Goal: Check status: Check status

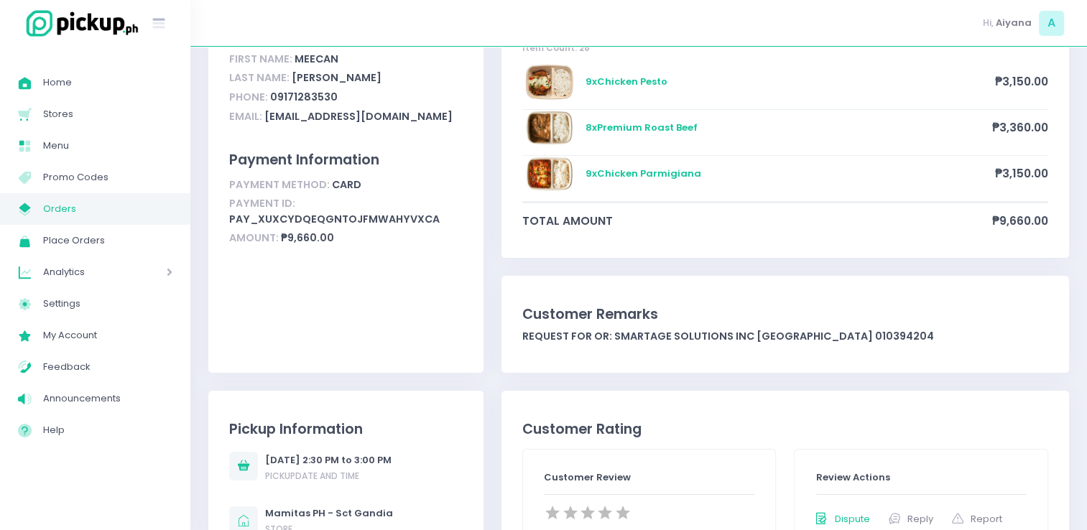
scroll to position [134, 0]
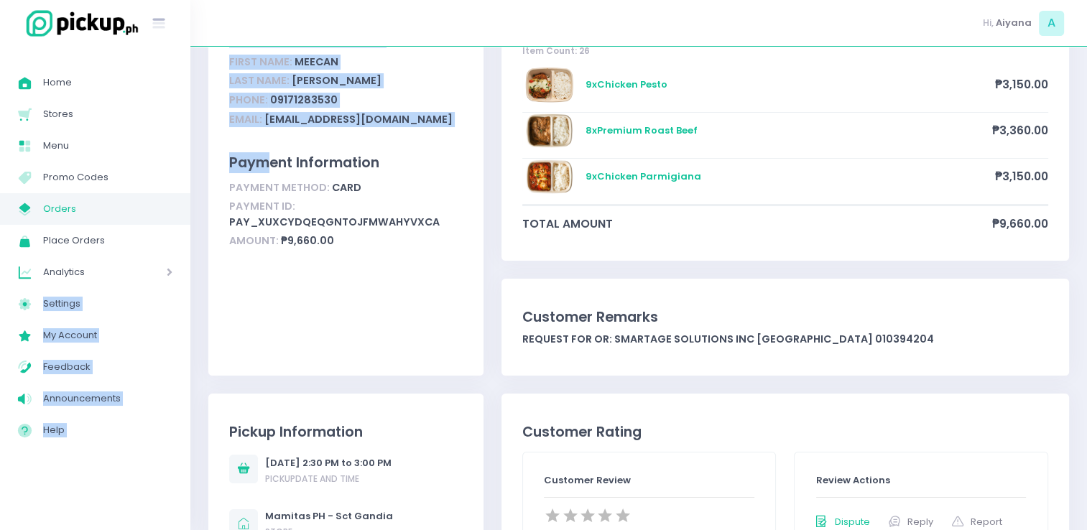
drag, startPoint x: 129, startPoint y: 286, endPoint x: 271, endPoint y: 138, distance: 204.8
click at [121, 202] on span "Orders" at bounding box center [107, 209] width 129 height 19
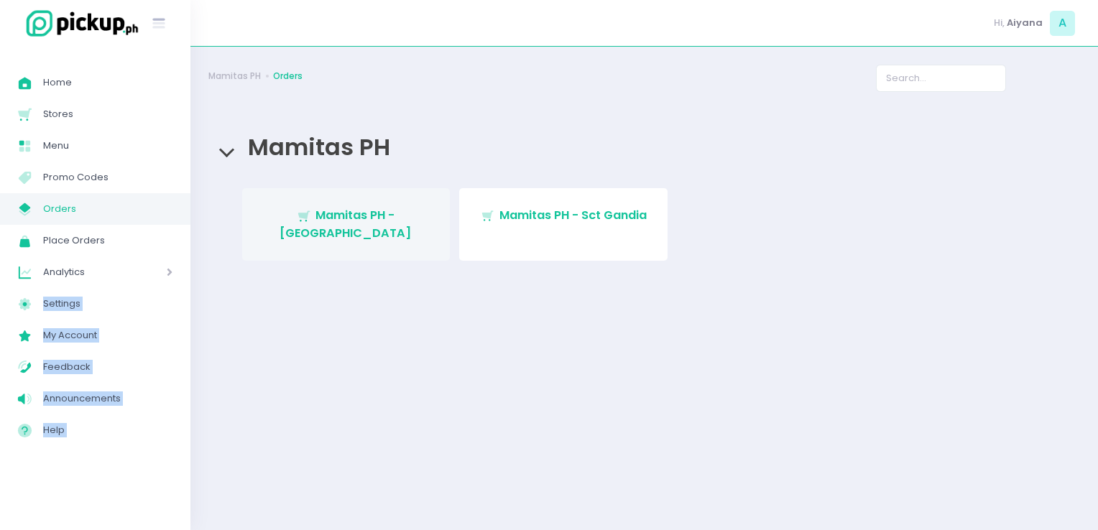
click at [411, 214] on span "Mamitas PH - [GEOGRAPHIC_DATA]" at bounding box center [345, 224] width 132 height 34
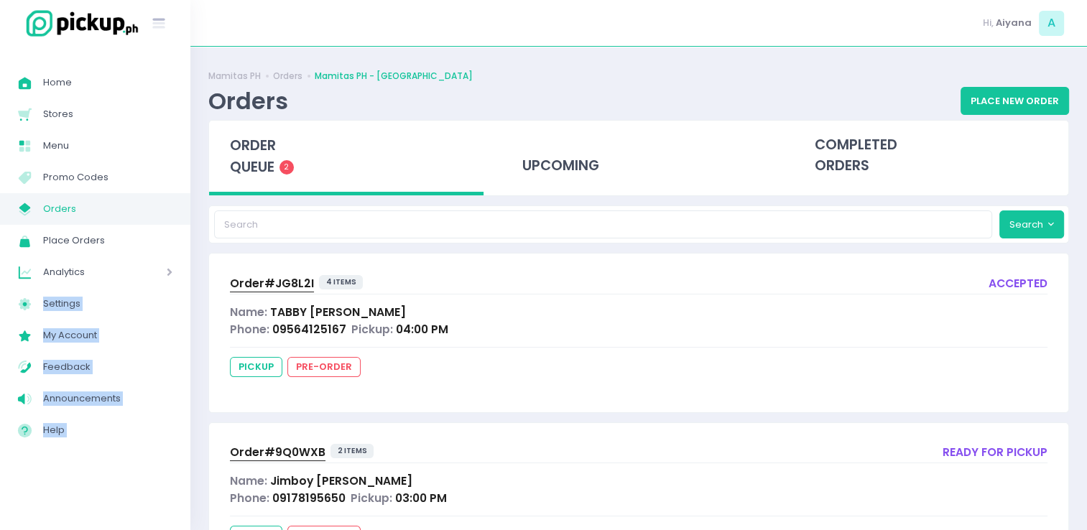
scroll to position [76, 0]
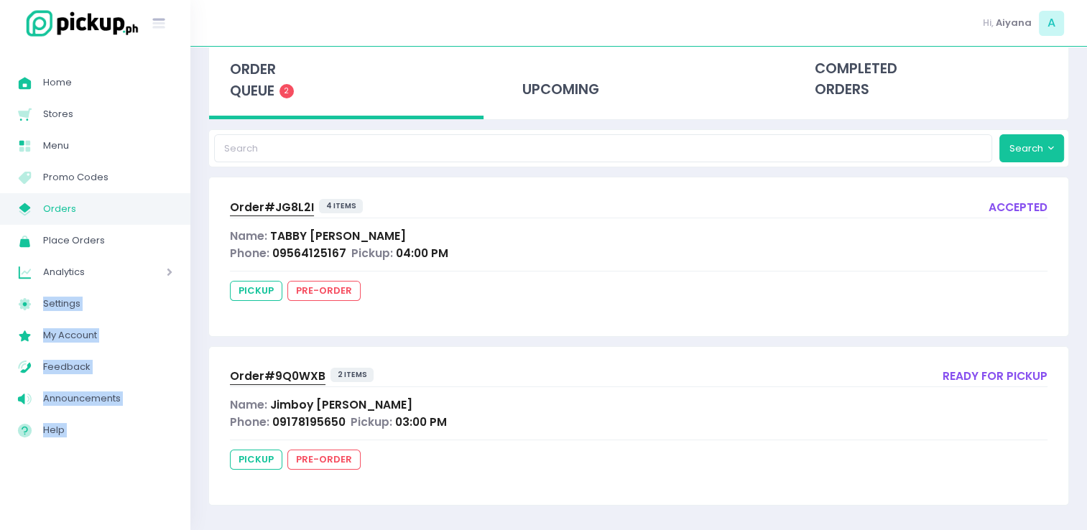
click at [285, 370] on span "Order# 9Q0WXB" at bounding box center [278, 376] width 96 height 15
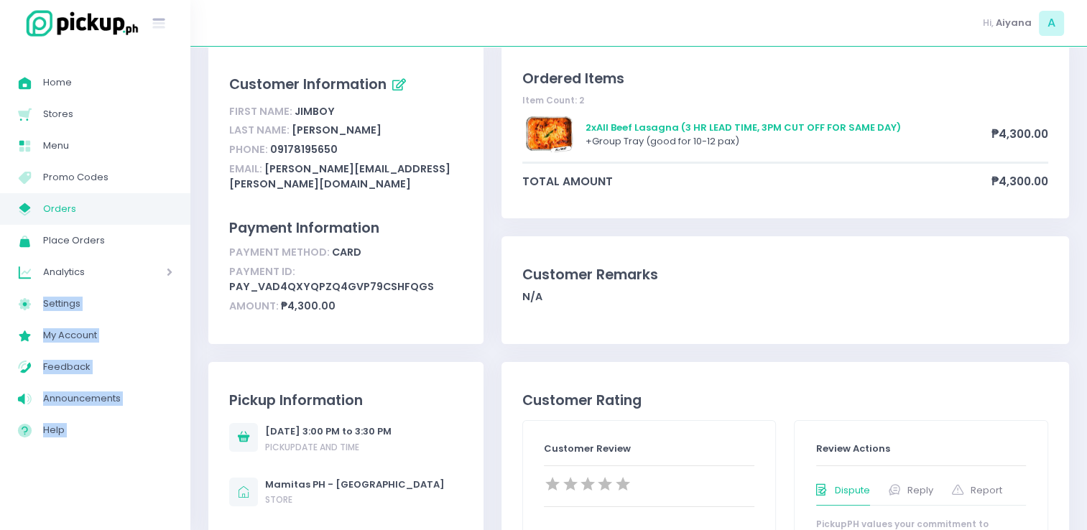
scroll to position [83, 0]
click at [138, 208] on span "Orders" at bounding box center [107, 209] width 129 height 19
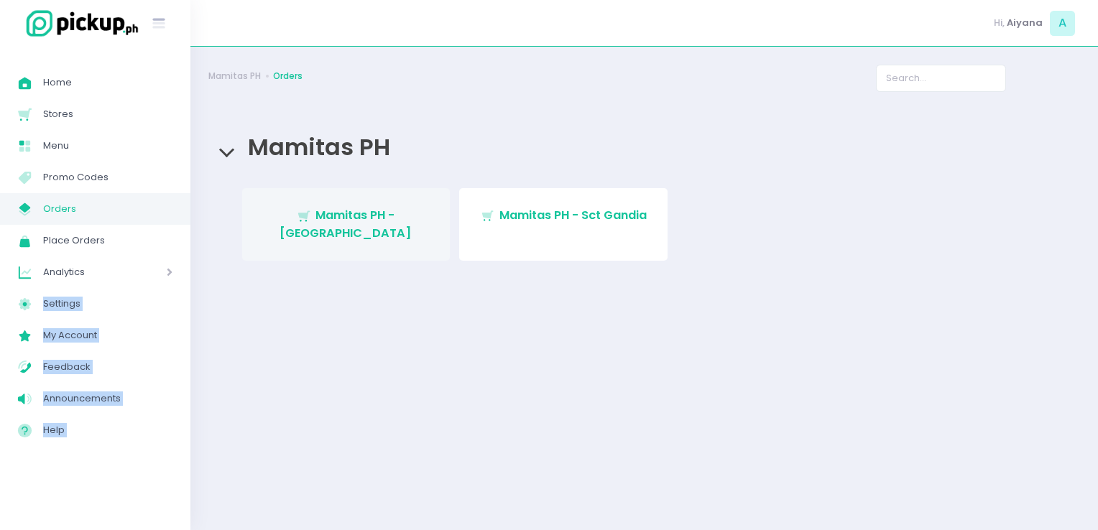
click at [376, 219] on span "Mamitas PH - [GEOGRAPHIC_DATA]" at bounding box center [345, 224] width 132 height 34
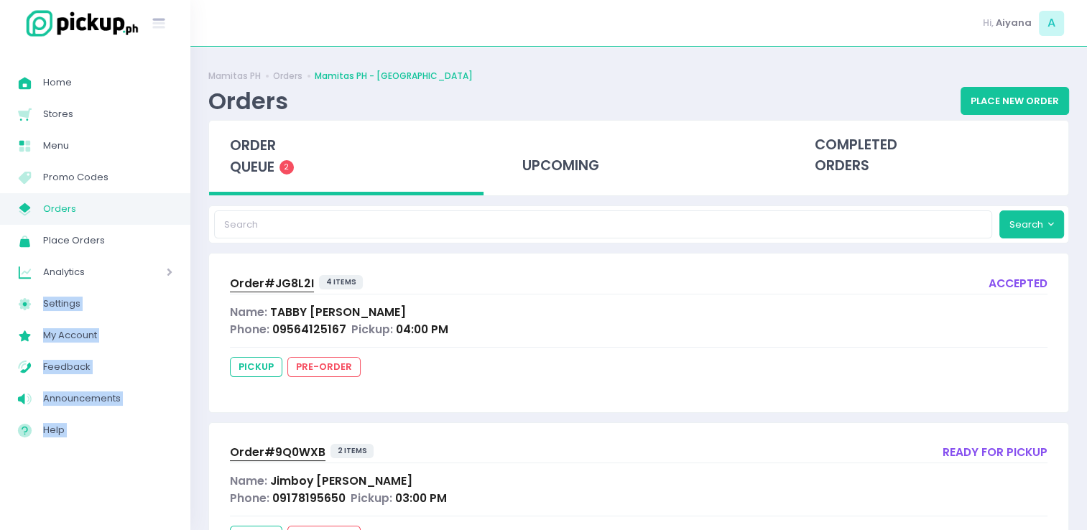
click at [78, 200] on span "Orders" at bounding box center [107, 209] width 129 height 19
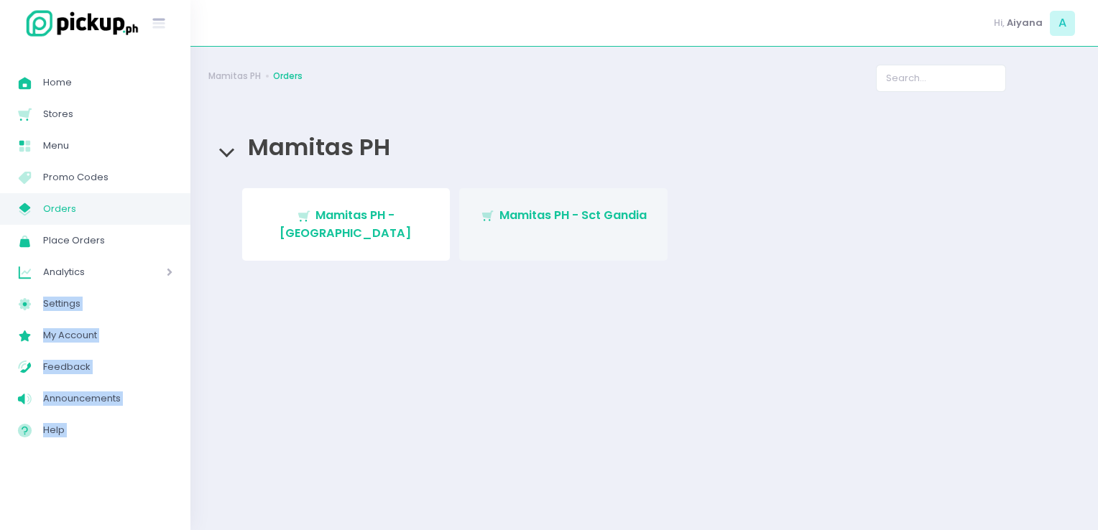
click at [622, 217] on span "Mamitas PH - Sct Gandia" at bounding box center [572, 215] width 147 height 17
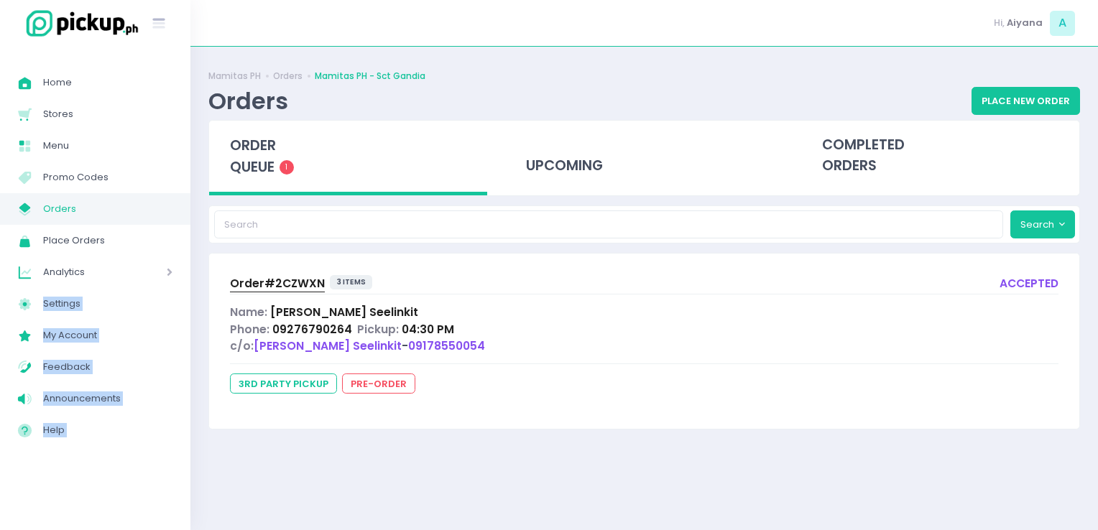
click at [147, 200] on span "Orders" at bounding box center [107, 209] width 129 height 19
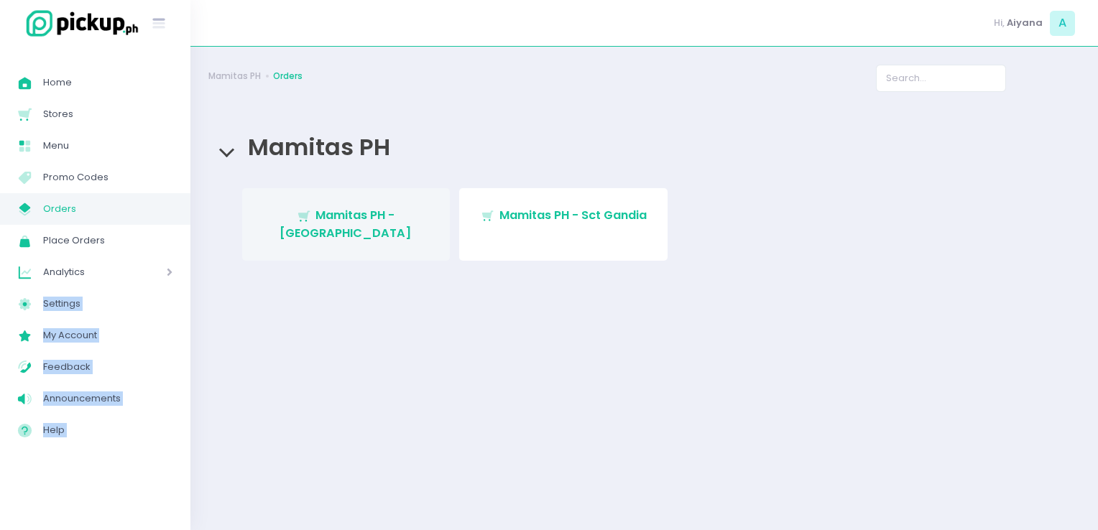
click at [412, 217] on span "Mamitas PH - [GEOGRAPHIC_DATA]" at bounding box center [345, 224] width 132 height 34
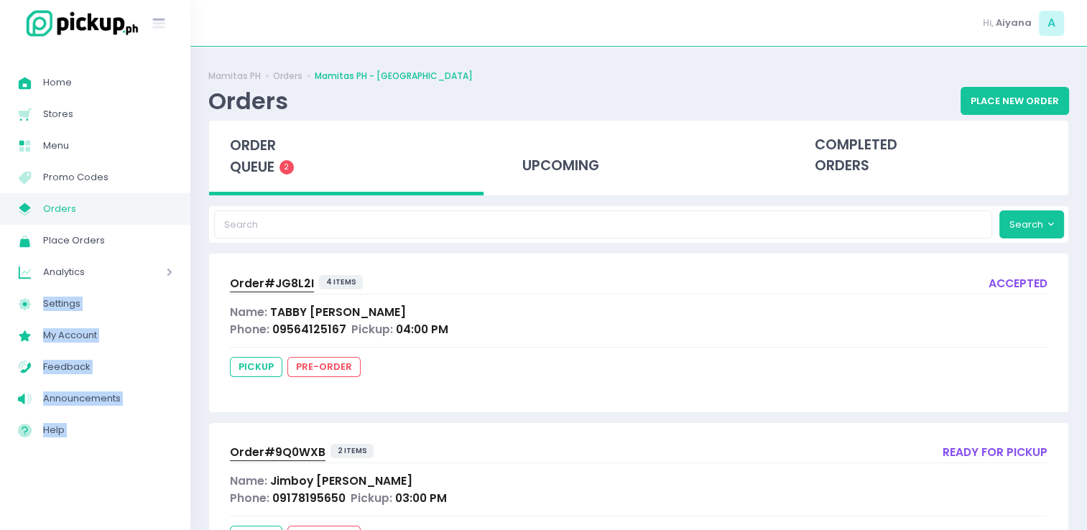
scroll to position [76, 0]
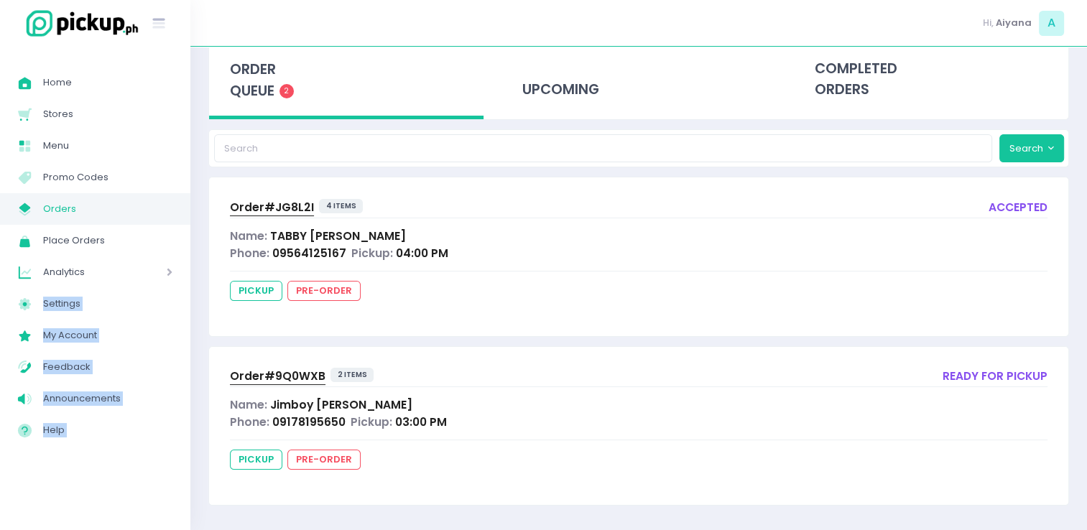
click at [292, 369] on span "Order# 9Q0WXB" at bounding box center [278, 376] width 96 height 15
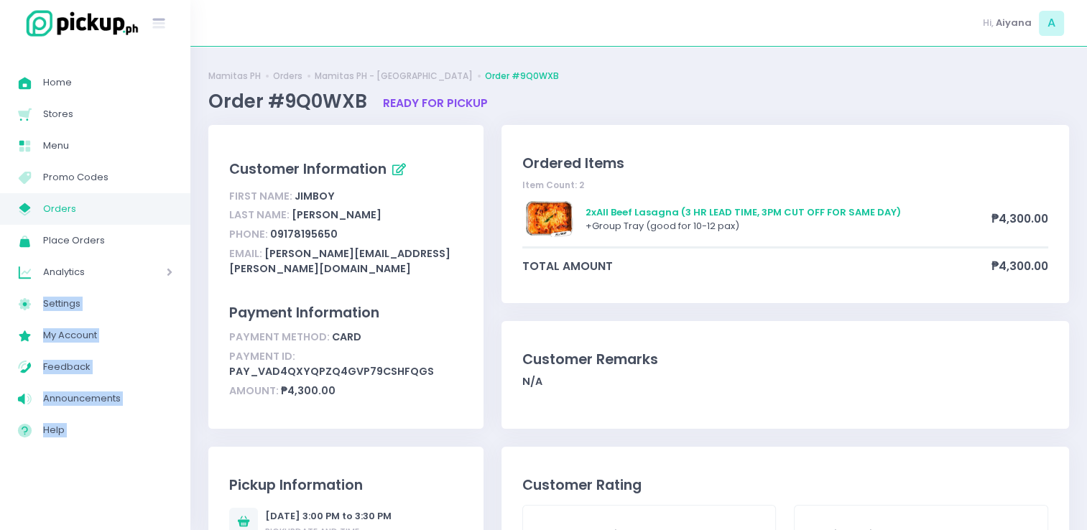
click at [123, 215] on span "Orders" at bounding box center [107, 209] width 129 height 19
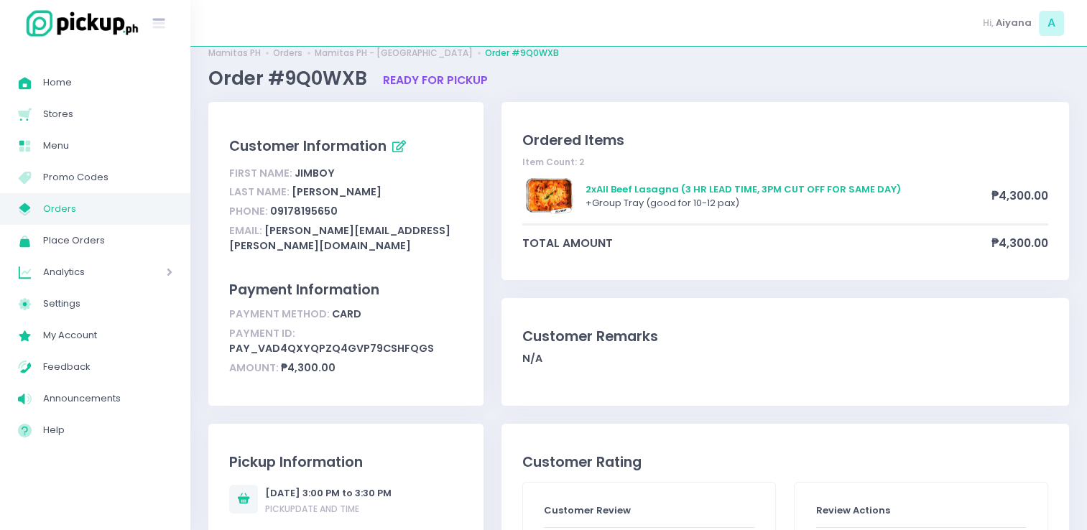
scroll to position [11, 0]
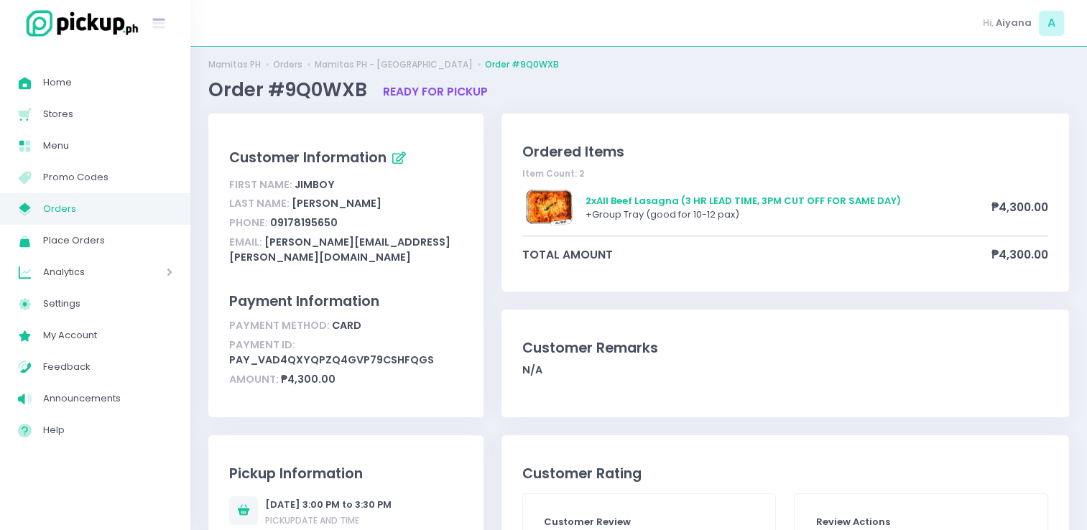
click at [152, 214] on span "Orders" at bounding box center [107, 209] width 129 height 19
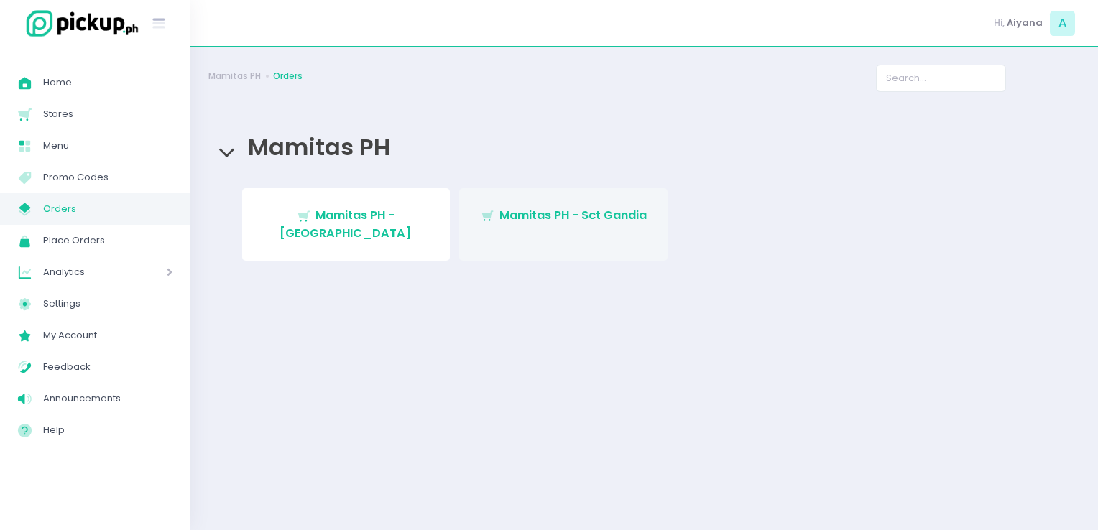
click at [572, 234] on link "Stockholm-icons / Shopping / Cart1 Created with Sketch. Mamitas PH - Sct Gandia" at bounding box center [563, 224] width 208 height 73
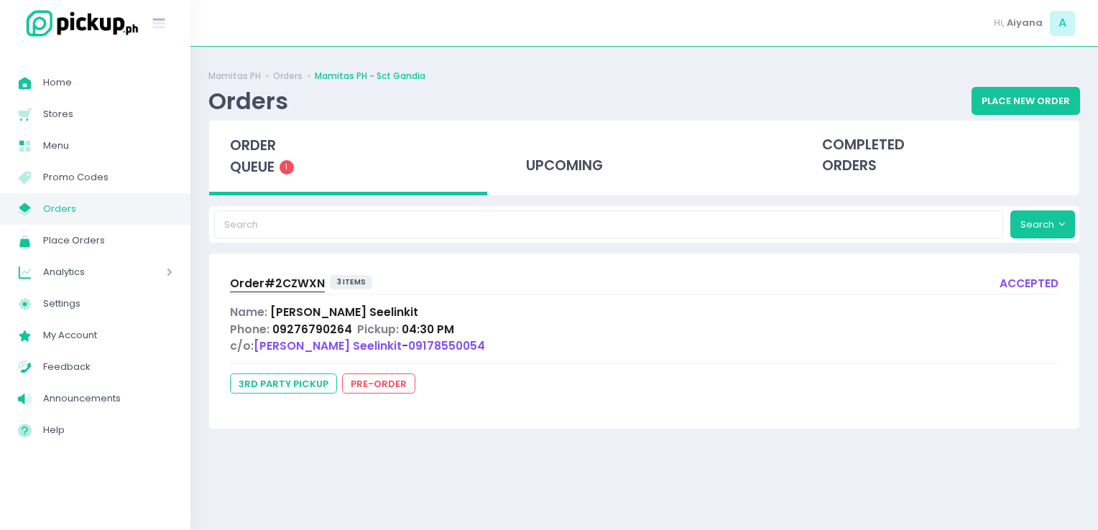
click at [166, 206] on span "Orders" at bounding box center [107, 209] width 129 height 19
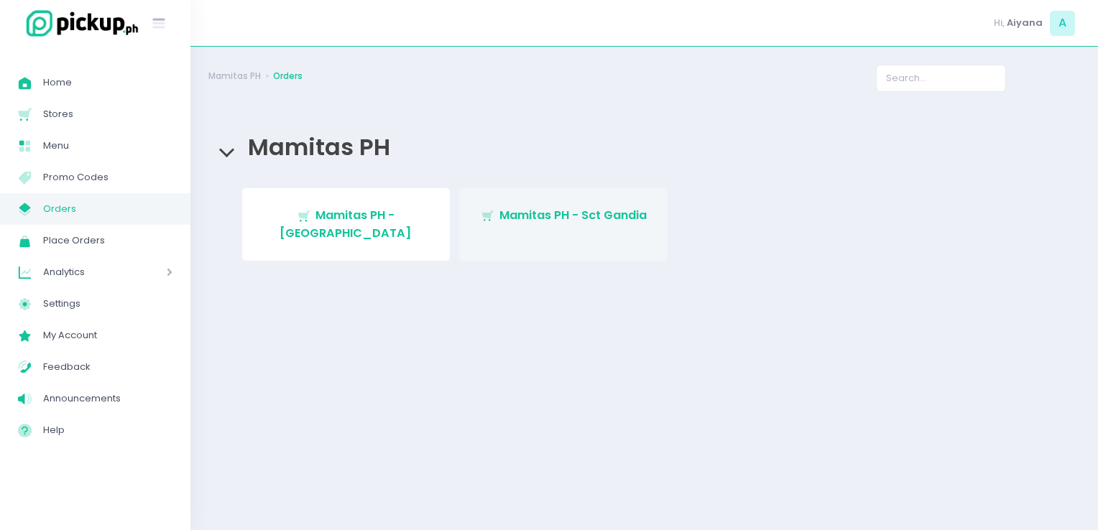
click at [500, 217] on span "Mamitas PH - Sct Gandia" at bounding box center [572, 215] width 147 height 17
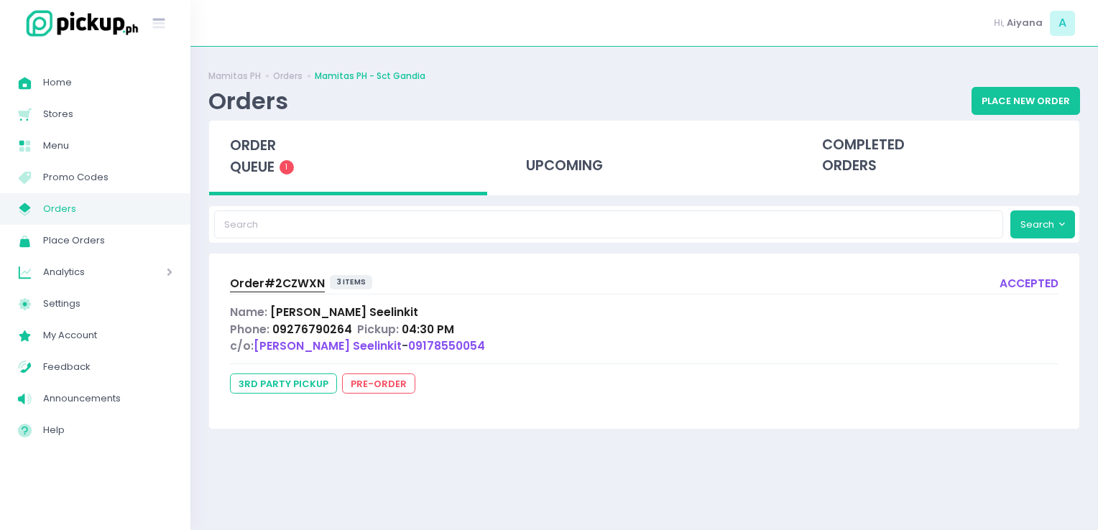
click at [103, 211] on span "Orders" at bounding box center [107, 209] width 129 height 19
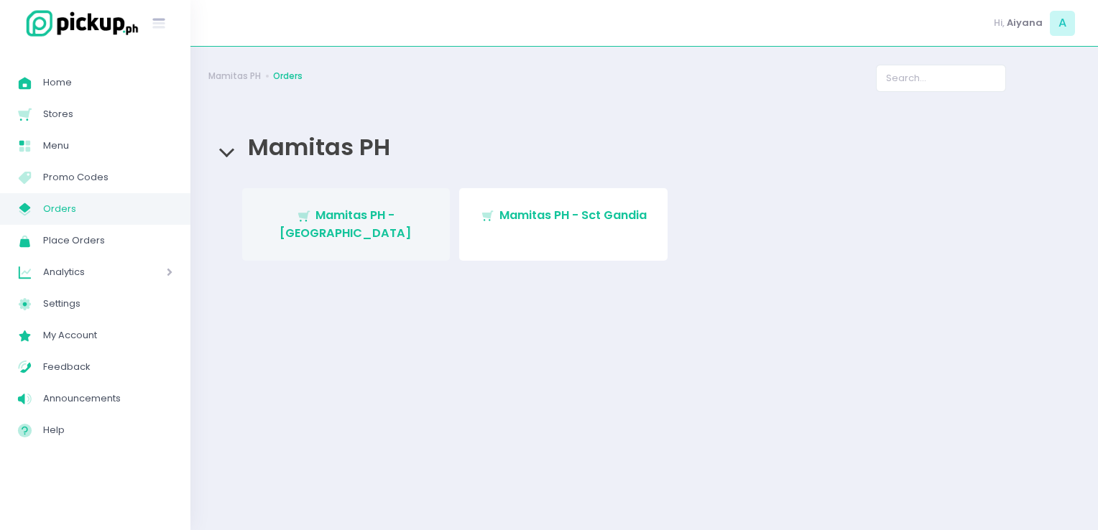
click at [305, 235] on link "Stockholm-icons / Shopping / Cart1 Created with Sketch. Mamitas PH - [GEOGRAPHI…" at bounding box center [346, 224] width 208 height 73
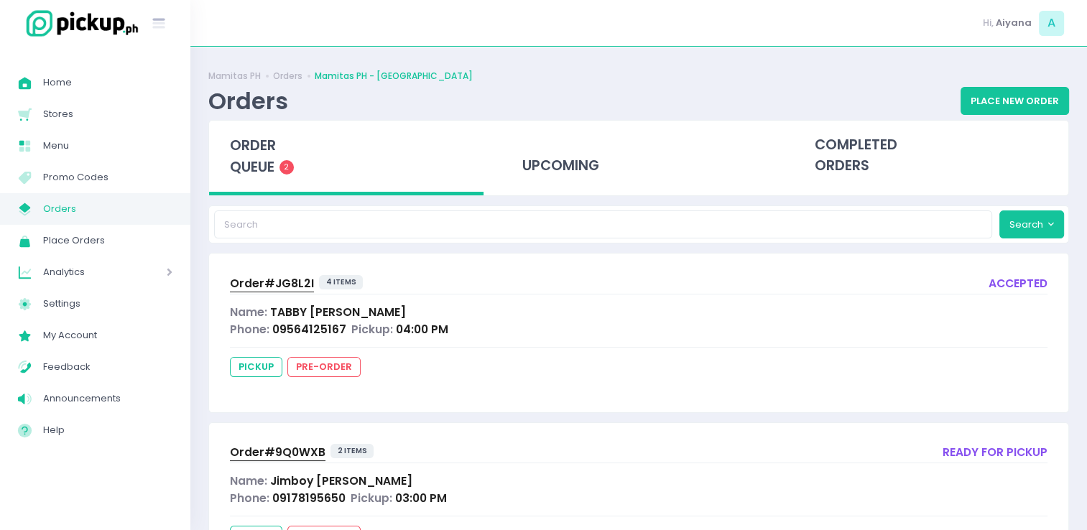
click at [297, 451] on span "Order# 9Q0WXB" at bounding box center [278, 452] width 96 height 15
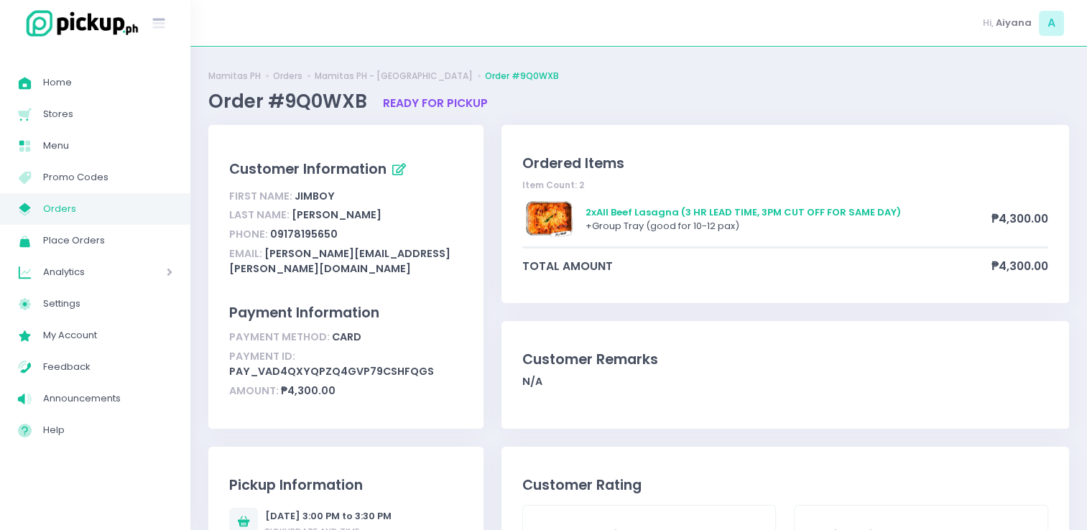
click at [76, 206] on span "Orders" at bounding box center [107, 209] width 129 height 19
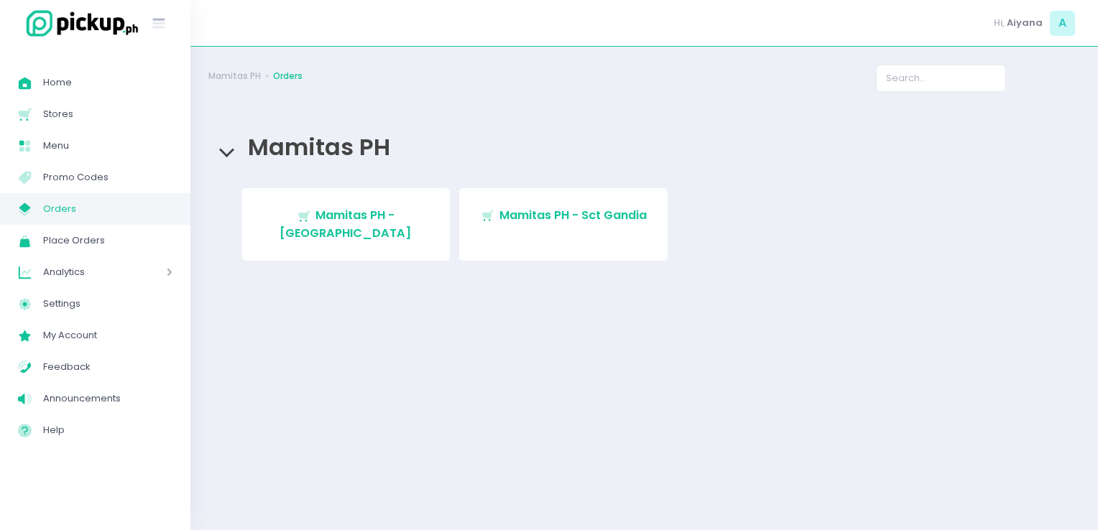
click at [382, 205] on link "Stockholm-icons / Shopping / Cart1 Created with Sketch. Mamitas PH - [GEOGRAPHI…" at bounding box center [346, 224] width 208 height 73
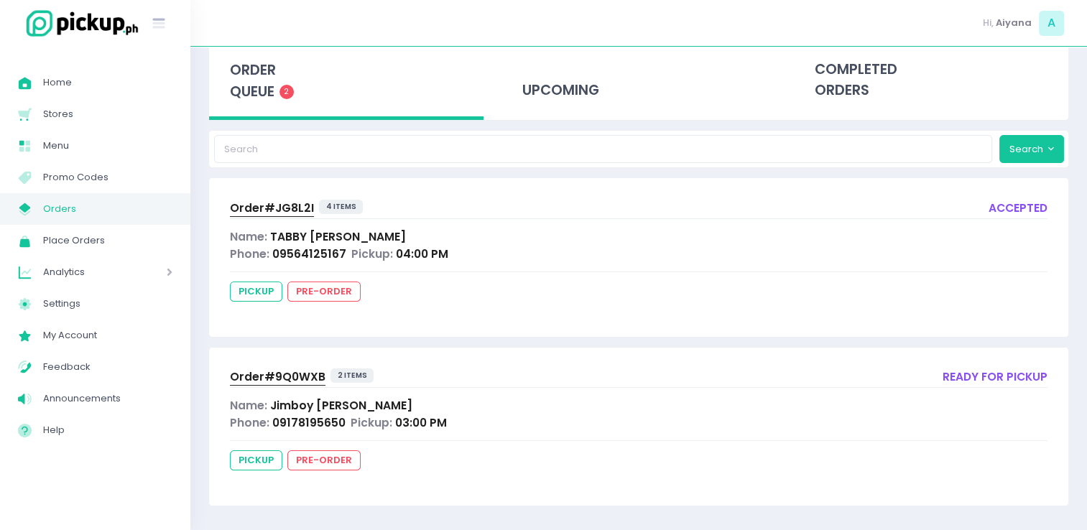
scroll to position [76, 0]
click at [117, 200] on span "Orders" at bounding box center [107, 209] width 129 height 19
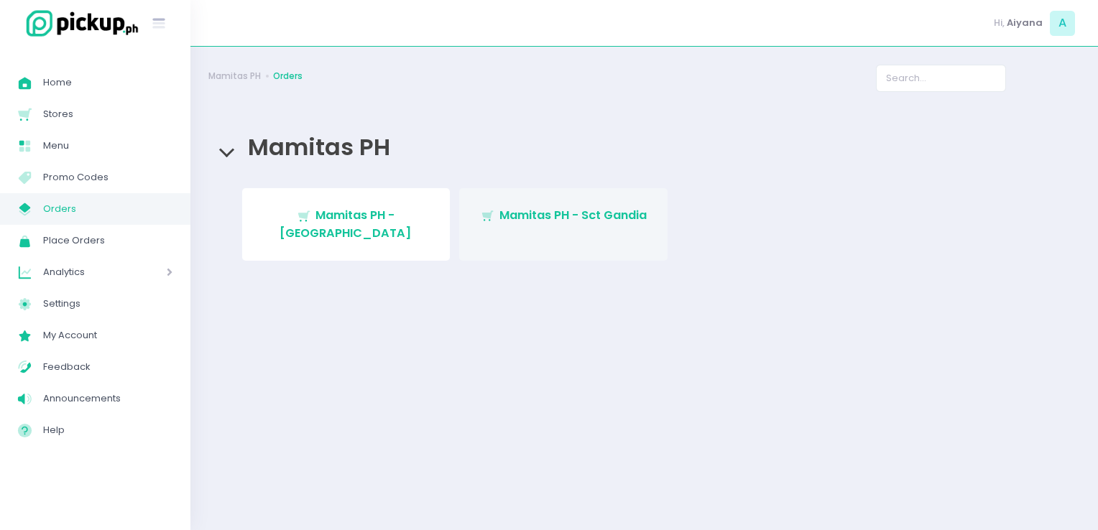
click at [549, 215] on span "Mamitas PH - Sct Gandia" at bounding box center [572, 215] width 147 height 17
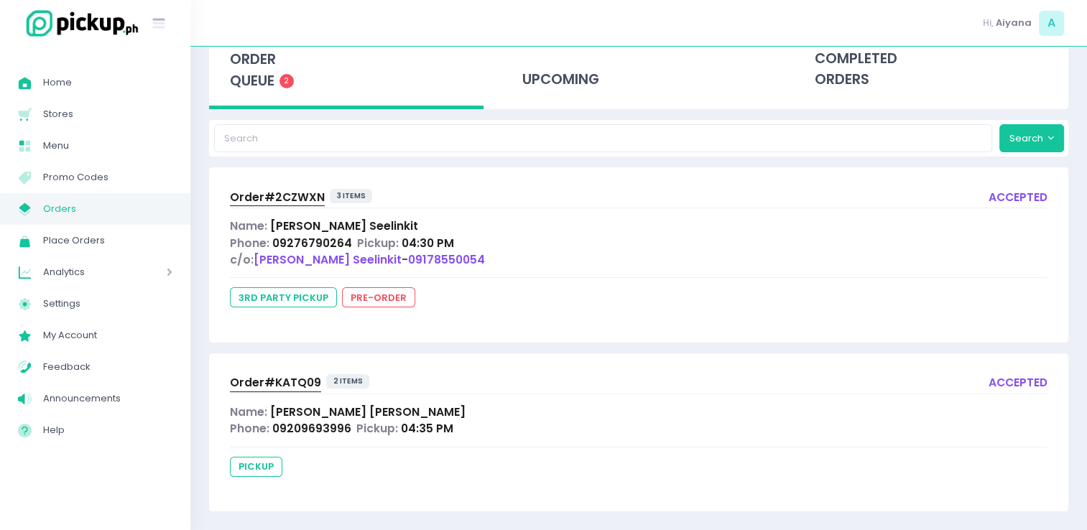
scroll to position [88, 0]
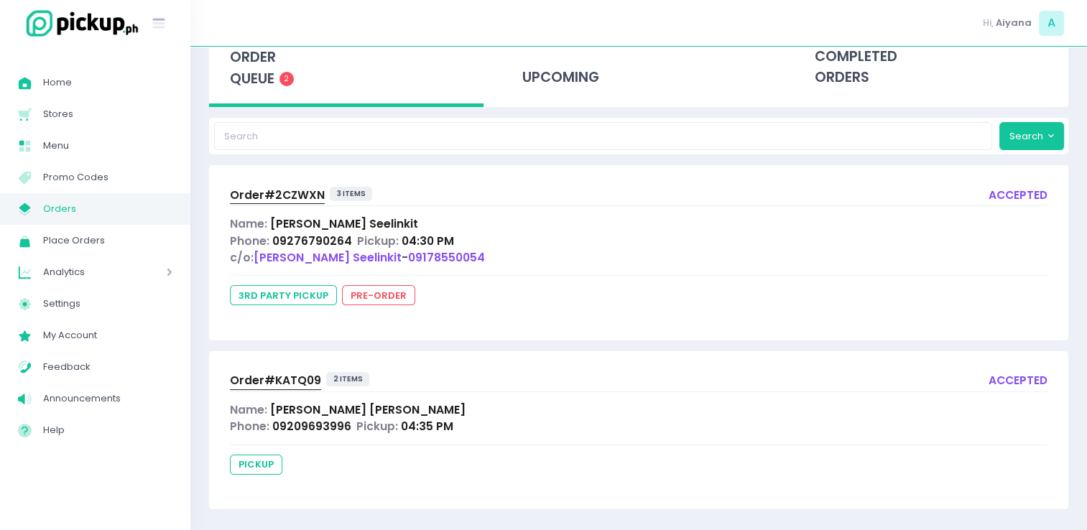
click at [109, 195] on link "My Store Created with Sketch. Orders" at bounding box center [95, 209] width 190 height 32
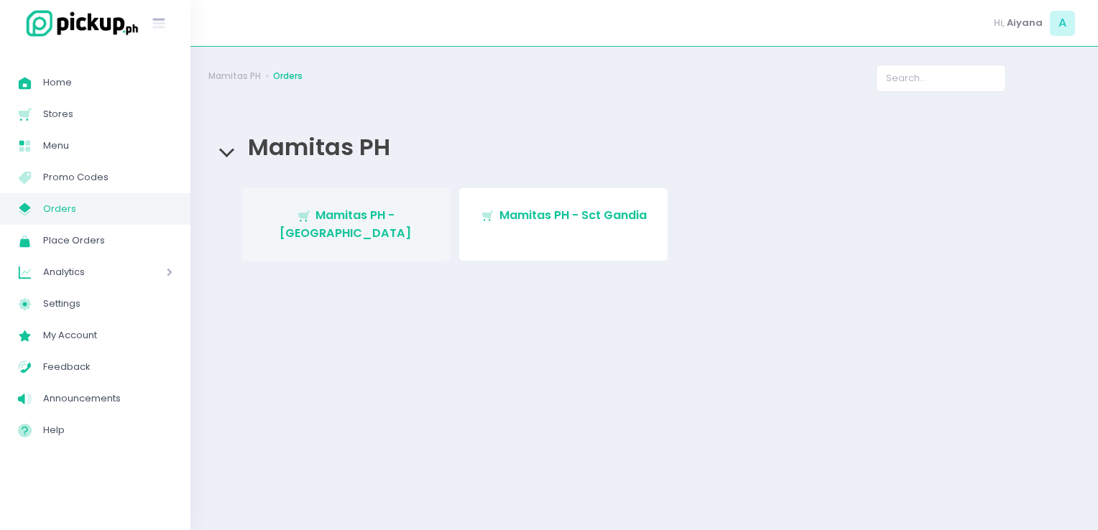
click at [376, 226] on link "Stockholm-icons / Shopping / Cart1 Created with Sketch. Mamitas PH - [GEOGRAPHI…" at bounding box center [346, 224] width 208 height 73
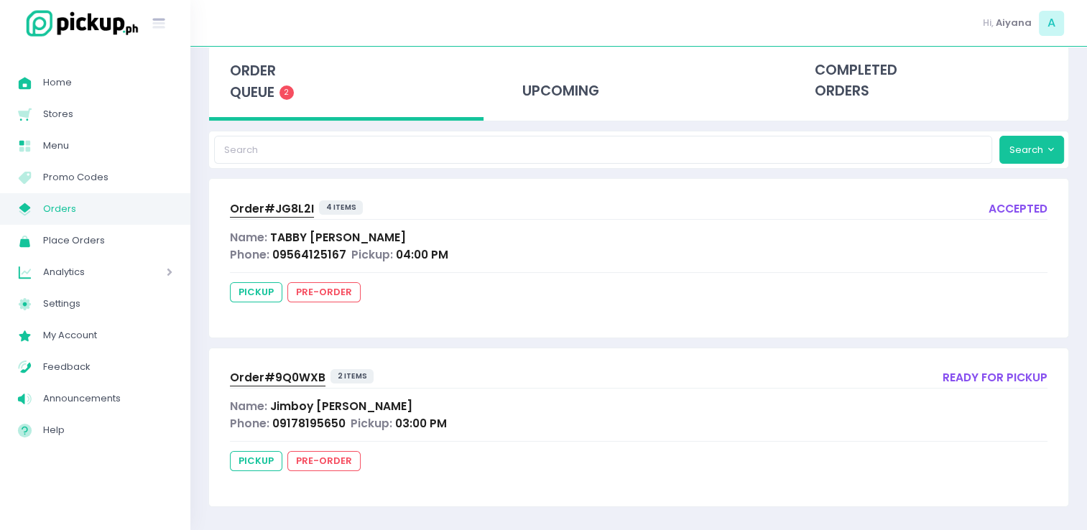
scroll to position [76, 0]
click at [111, 211] on span "Orders" at bounding box center [107, 209] width 129 height 19
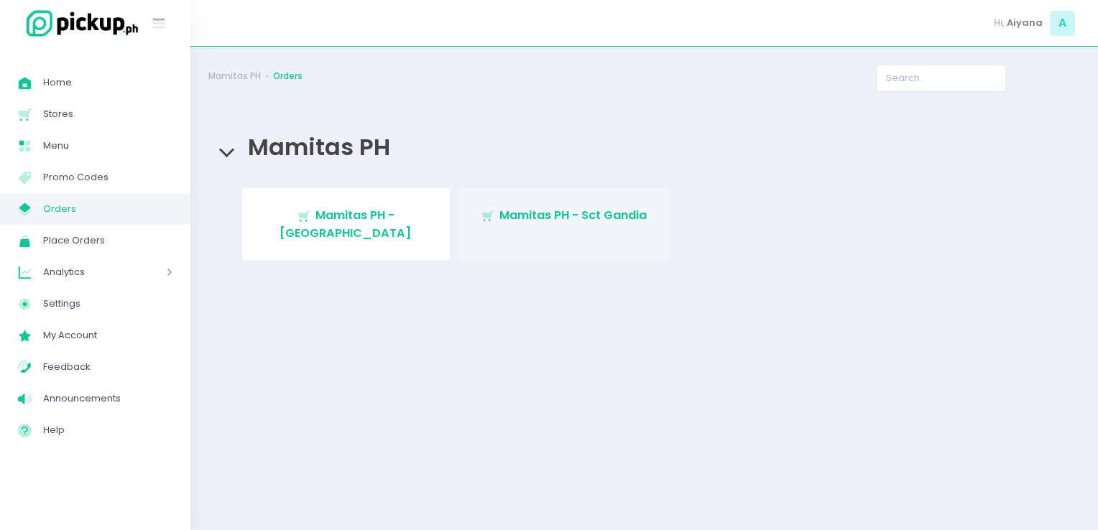
click at [639, 241] on link "Stockholm-icons / Shopping / Cart1 Created with Sketch. Mamitas PH - Sct Gandia" at bounding box center [563, 224] width 208 height 73
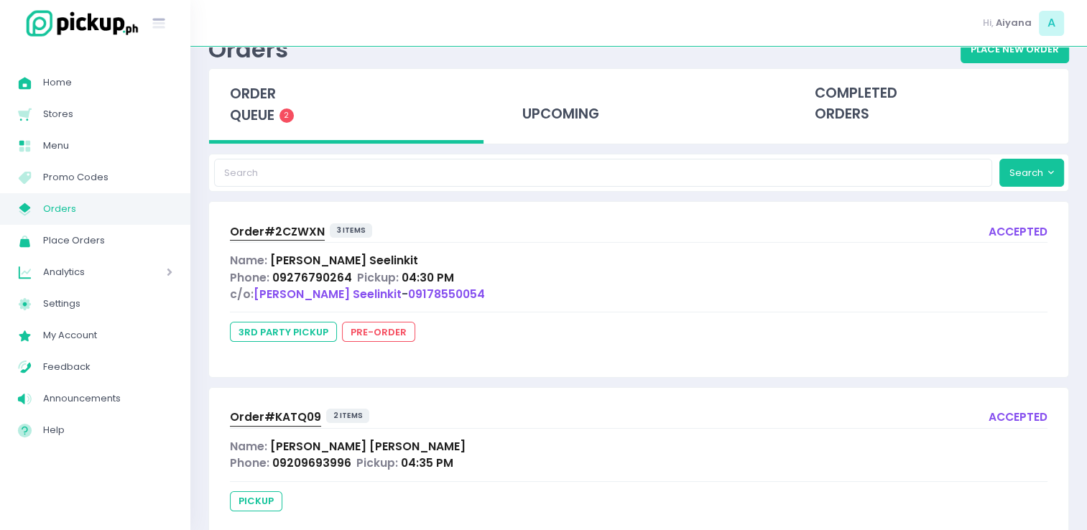
scroll to position [59, 0]
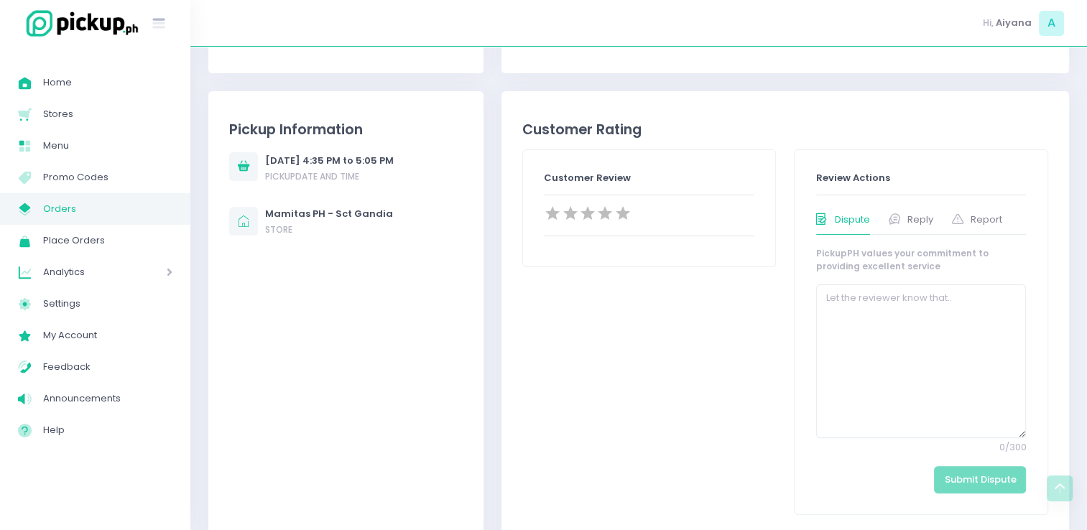
scroll to position [377, 0]
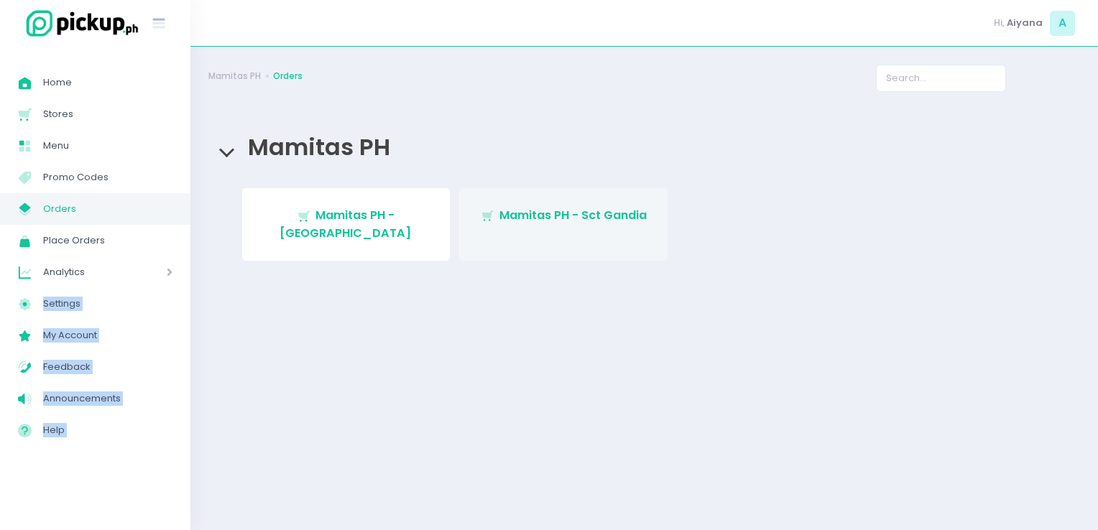
click at [537, 217] on span "Mamitas PH - Sct Gandia" at bounding box center [572, 215] width 147 height 17
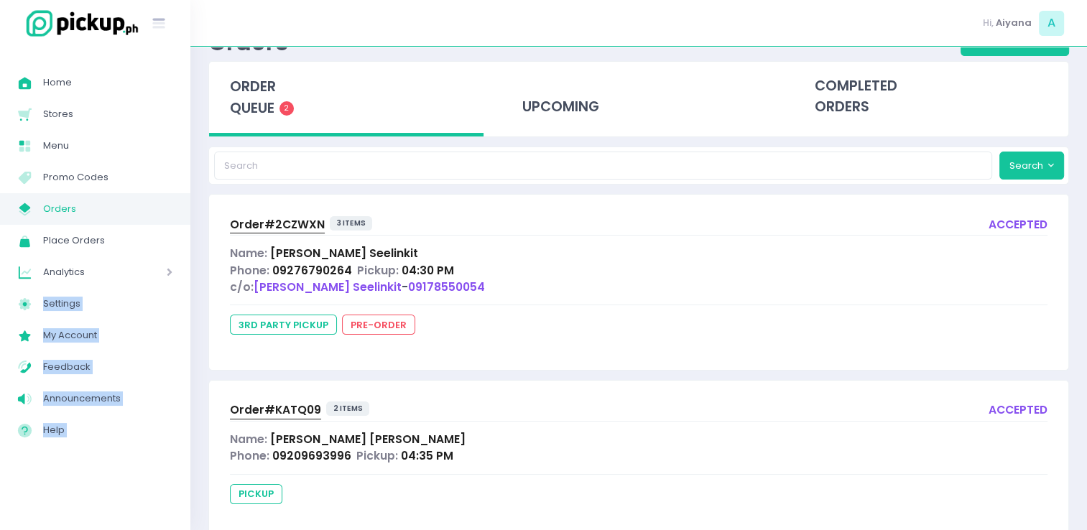
scroll to position [93, 0]
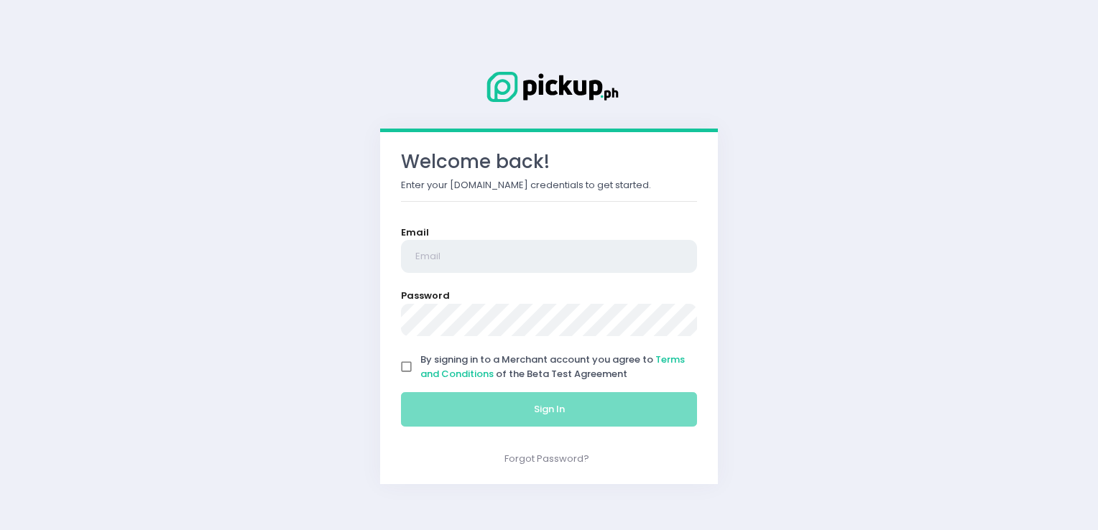
click at [434, 254] on input "email" at bounding box center [549, 256] width 296 height 33
type input "[EMAIL_ADDRESS][DOMAIN_NAME]"
click at [402, 364] on input "By signing in to a Merchant account you agree to Terms and Conditions of the Be…" at bounding box center [406, 367] width 27 height 27
checkbox input "true"
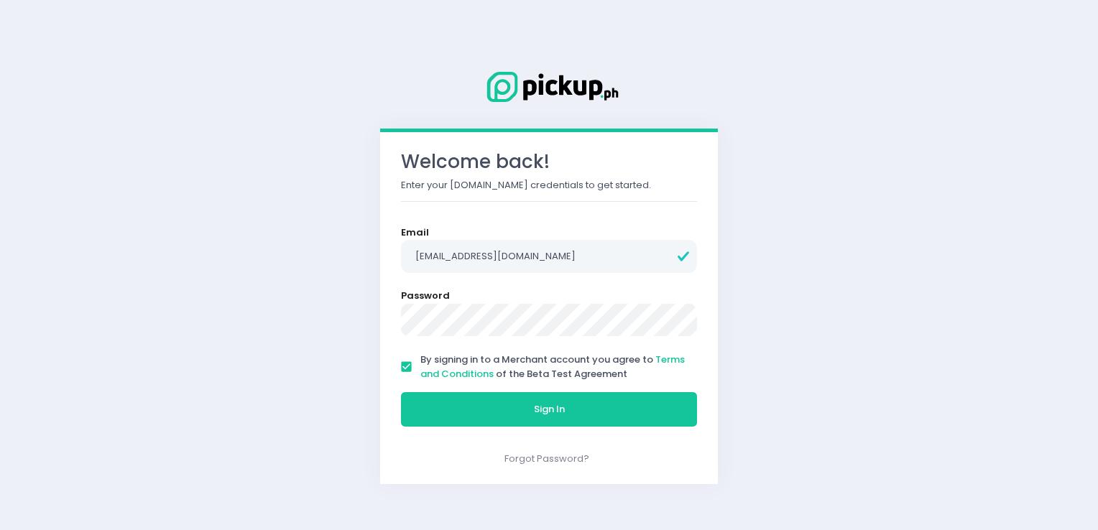
click at [468, 428] on div "Sign In" at bounding box center [549, 410] width 314 height 48
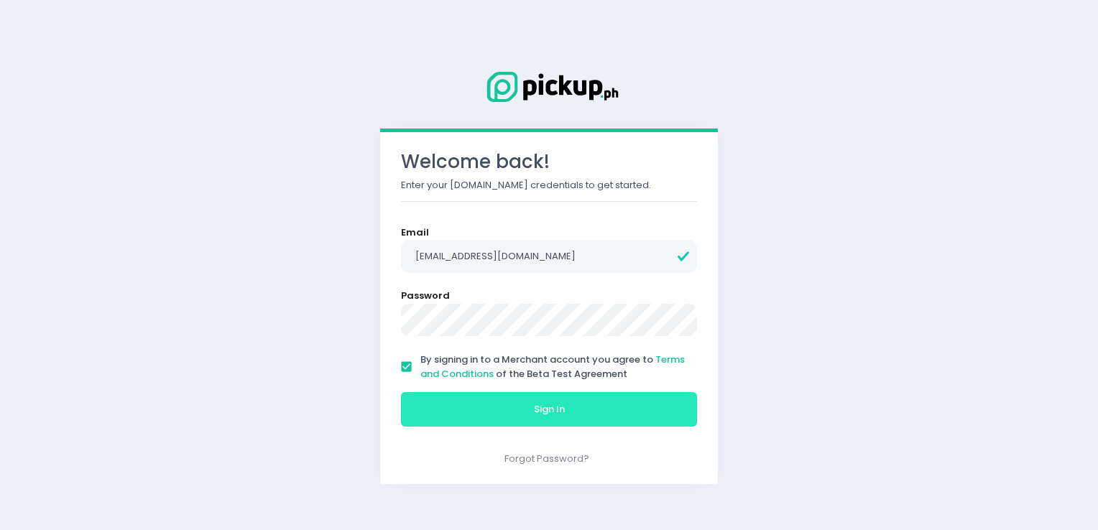
click at [466, 422] on button "Sign In" at bounding box center [549, 409] width 296 height 34
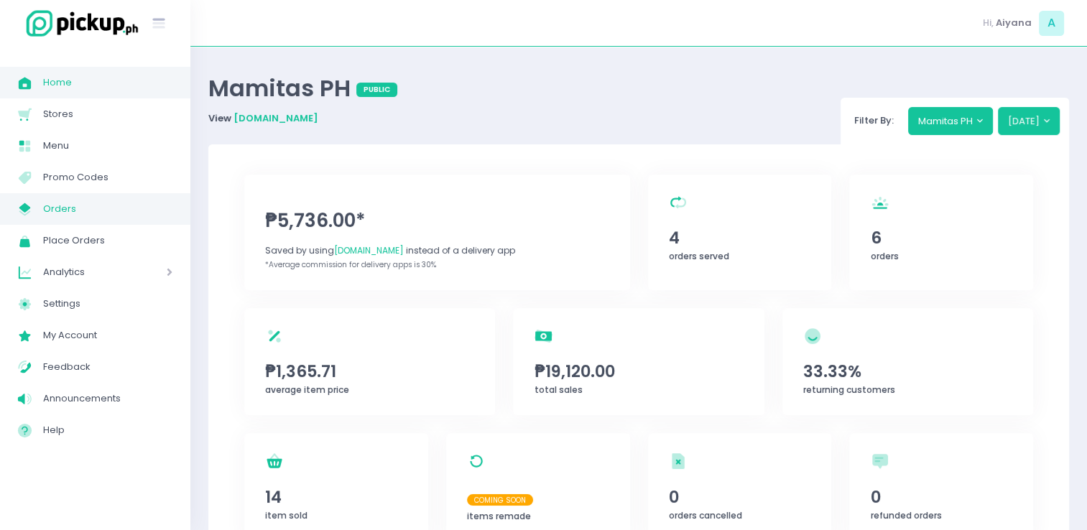
click at [60, 218] on span "Orders" at bounding box center [107, 209] width 129 height 19
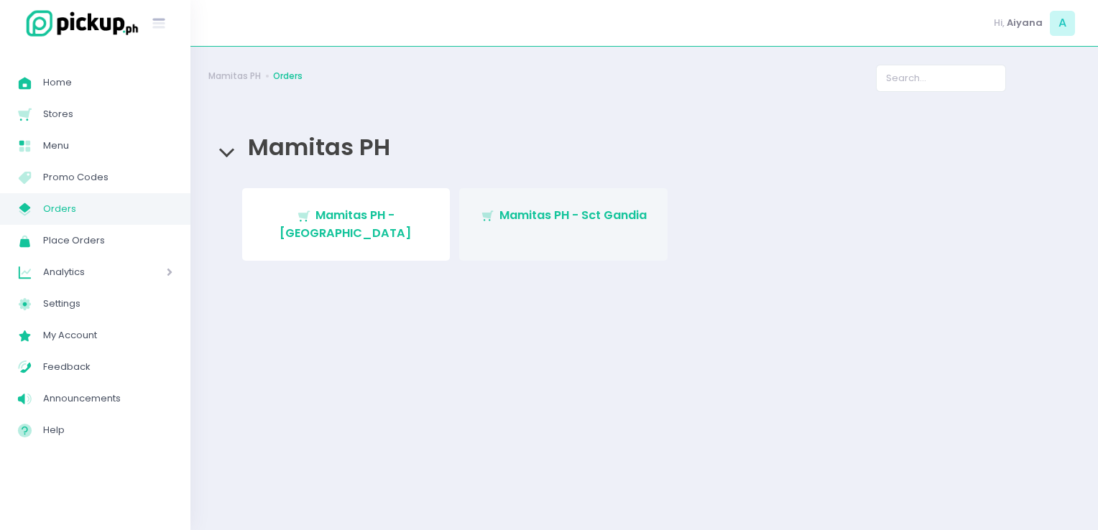
click at [486, 228] on link "Stockholm-icons / Shopping / Cart1 Created with Sketch. Mamitas PH - Sct Gandia" at bounding box center [563, 224] width 208 height 73
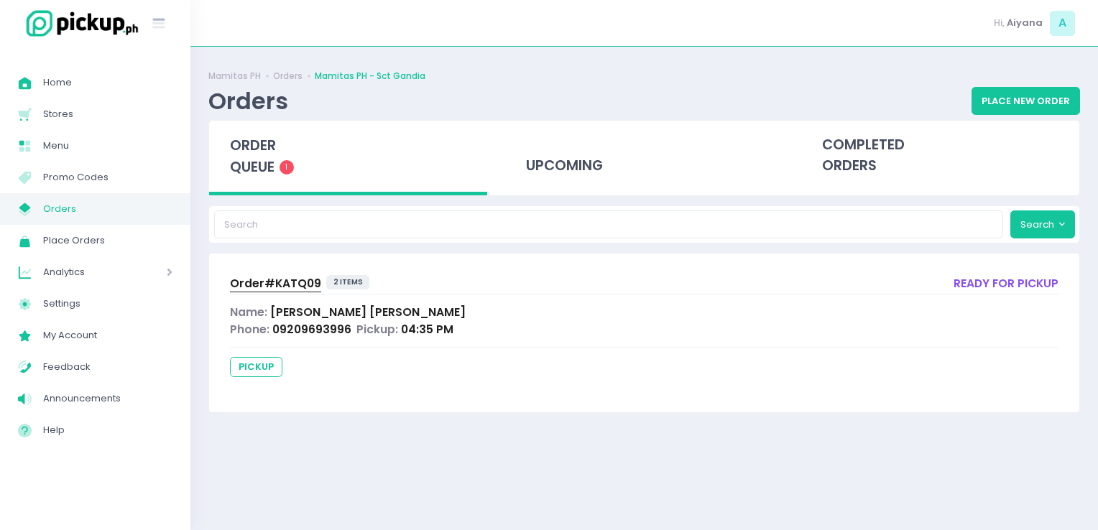
click at [290, 286] on span "Order# KATQ09" at bounding box center [275, 283] width 91 height 15
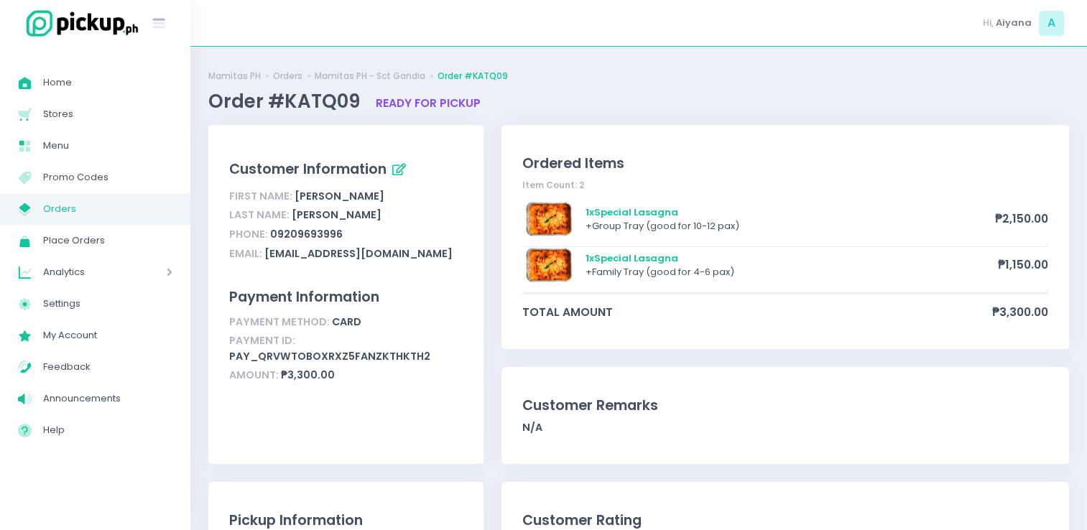
click at [150, 214] on span "Orders" at bounding box center [107, 209] width 129 height 19
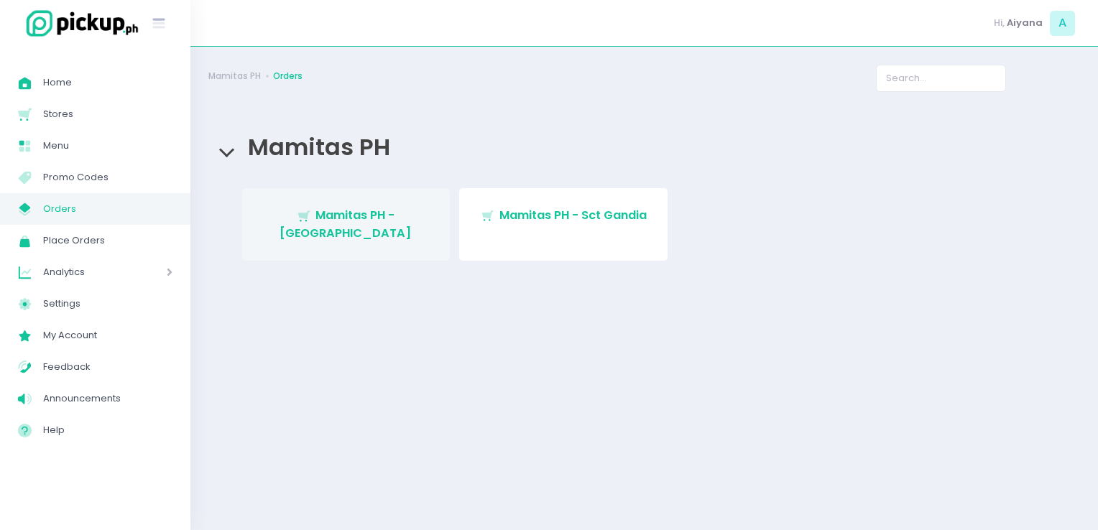
click at [365, 194] on link "Stockholm-icons / Shopping / Cart1 Created with Sketch. Mamitas PH - [GEOGRAPHI…" at bounding box center [346, 224] width 208 height 73
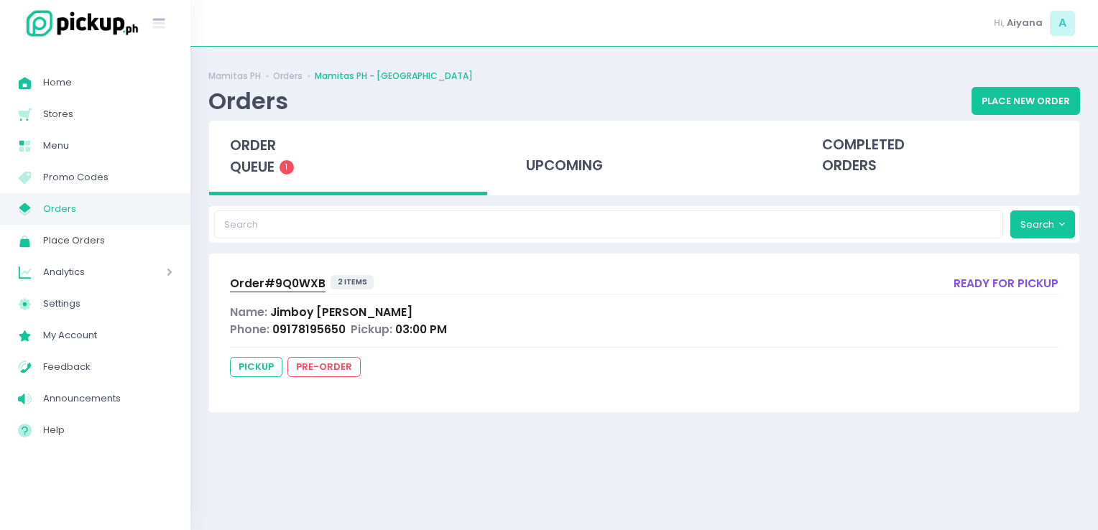
click at [151, 211] on span "Orders" at bounding box center [107, 209] width 129 height 19
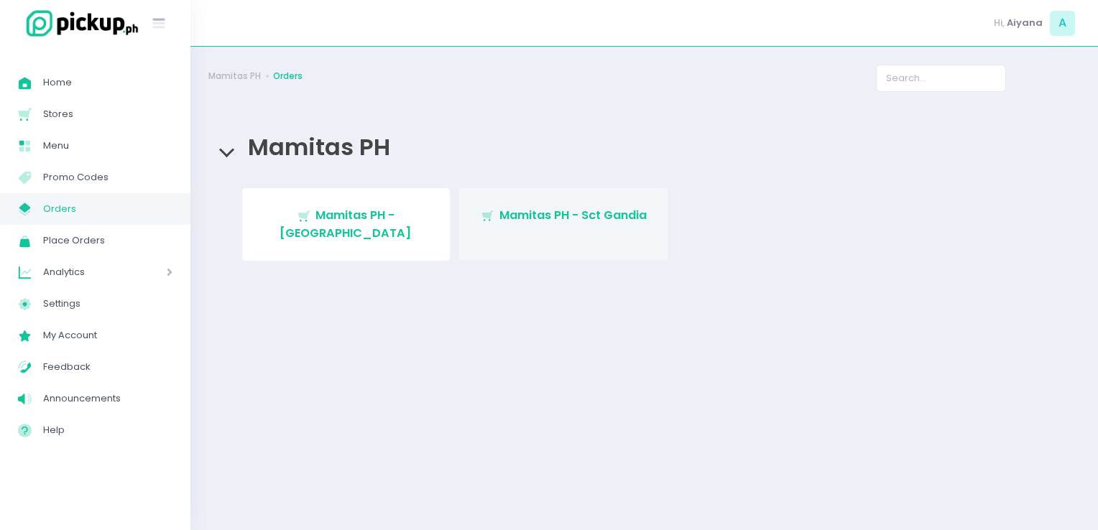
click at [558, 214] on span "Mamitas PH - Sct Gandia" at bounding box center [572, 215] width 147 height 17
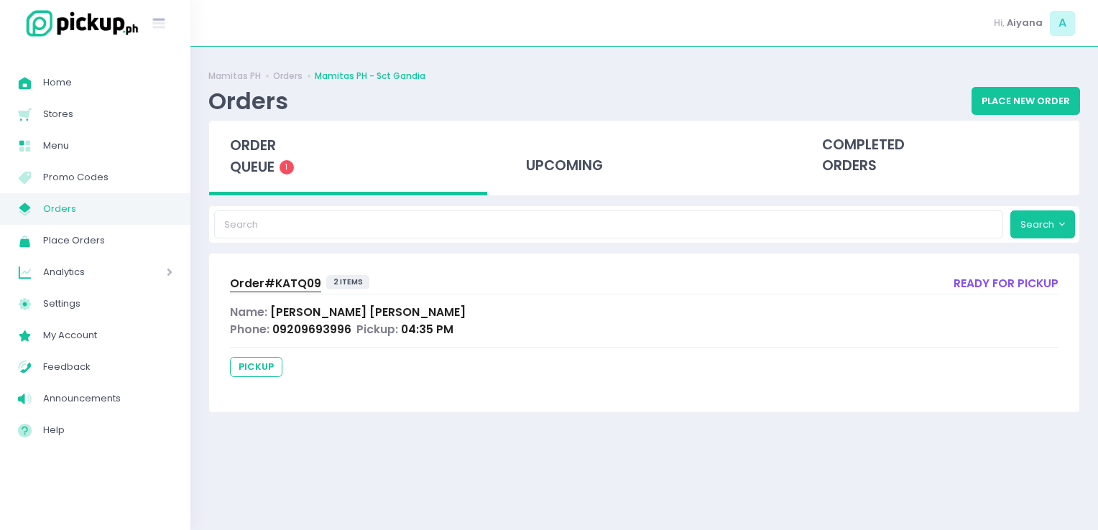
click at [290, 285] on span "Order# KATQ09" at bounding box center [275, 283] width 91 height 15
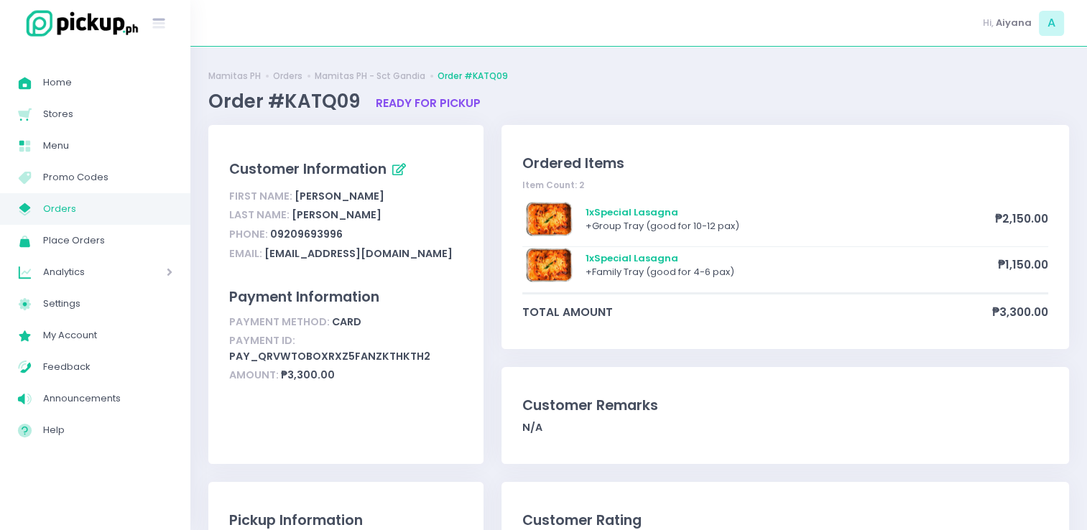
click at [131, 216] on span "Orders" at bounding box center [107, 209] width 129 height 19
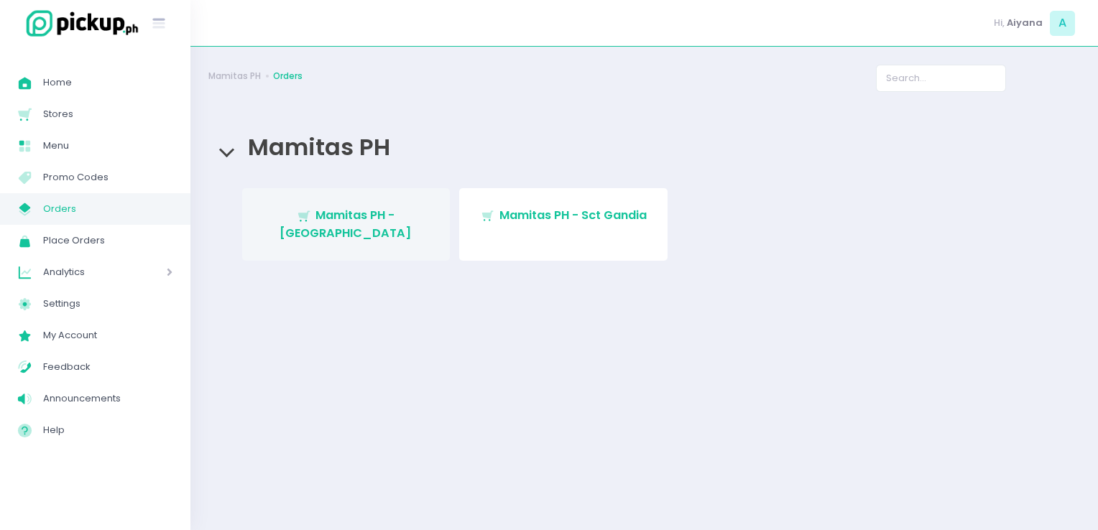
click at [312, 211] on span "Mamitas PH - [GEOGRAPHIC_DATA]" at bounding box center [345, 224] width 132 height 34
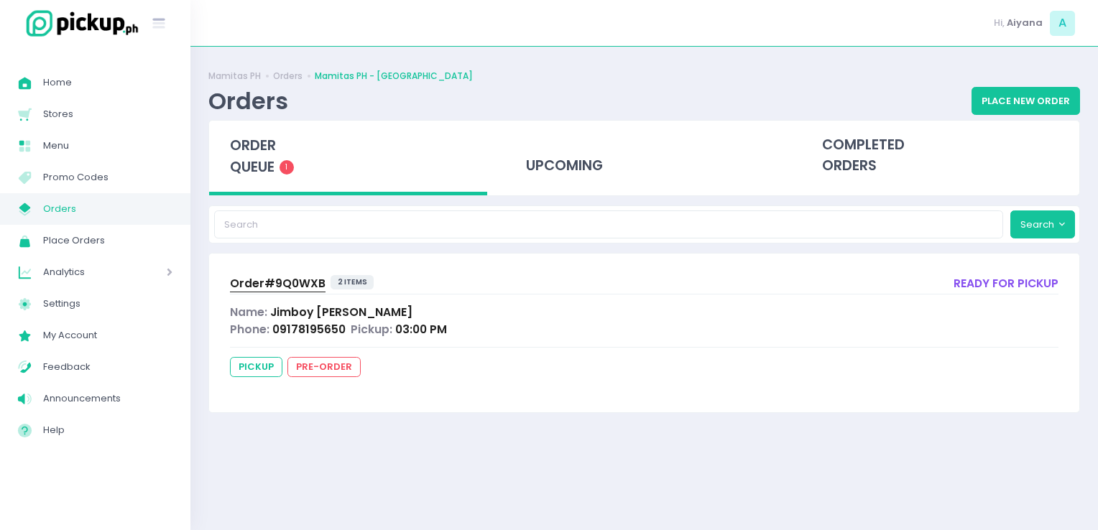
click at [121, 208] on span "Orders" at bounding box center [107, 209] width 129 height 19
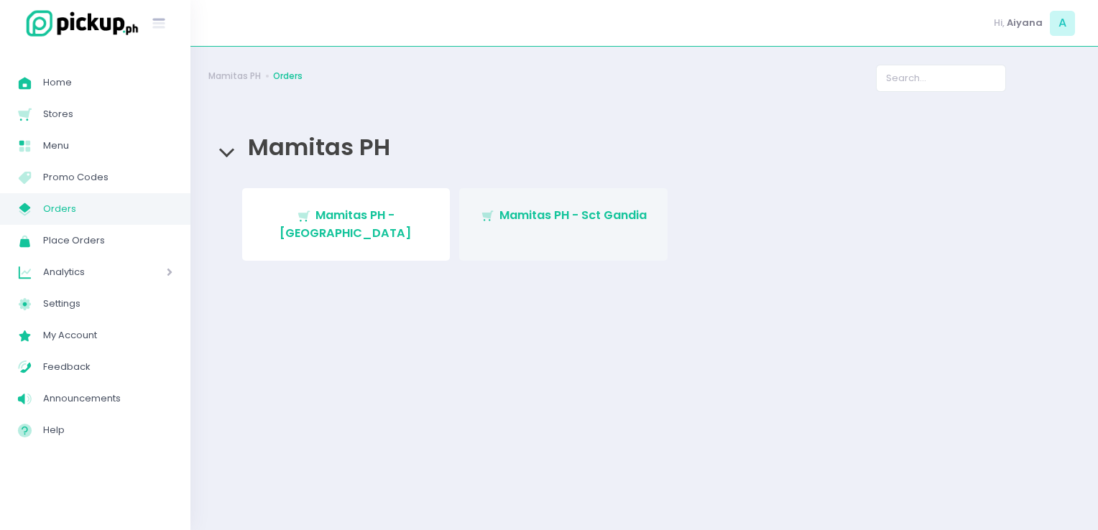
click at [493, 218] on icon "Stockholm-icons / Shopping / Cart1 Created with Sketch." at bounding box center [488, 216] width 14 height 14
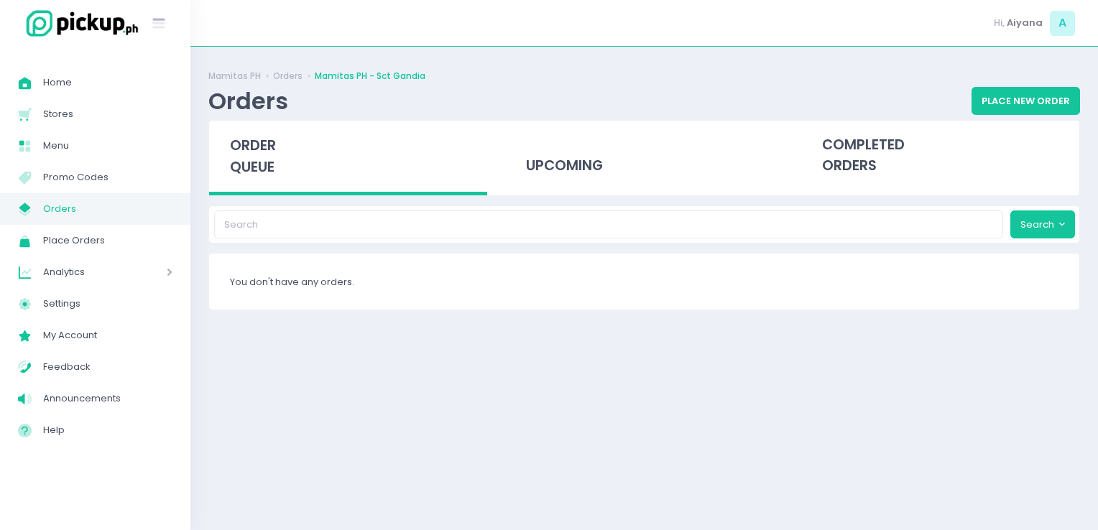
click at [85, 220] on link "My Store Created with Sketch. Orders" at bounding box center [95, 209] width 190 height 32
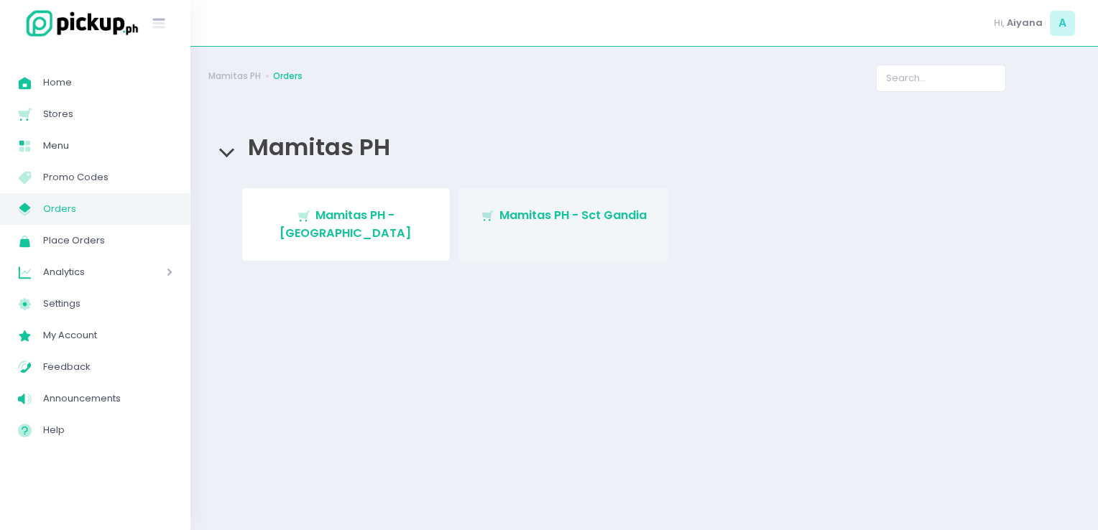
click at [511, 214] on span "Mamitas PH - Sct Gandia" at bounding box center [572, 215] width 147 height 17
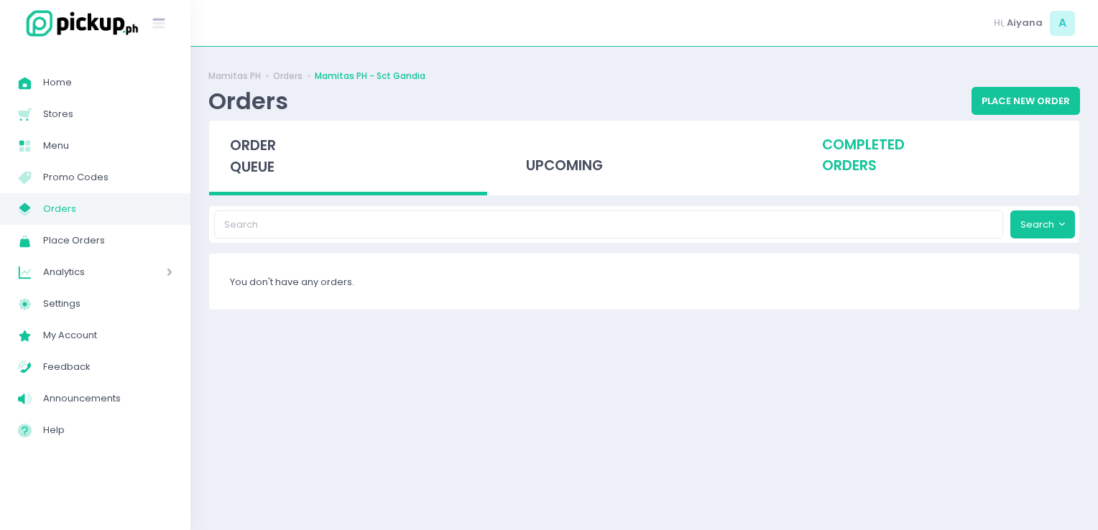
click at [854, 157] on div "completed orders" at bounding box center [940, 156] width 278 height 70
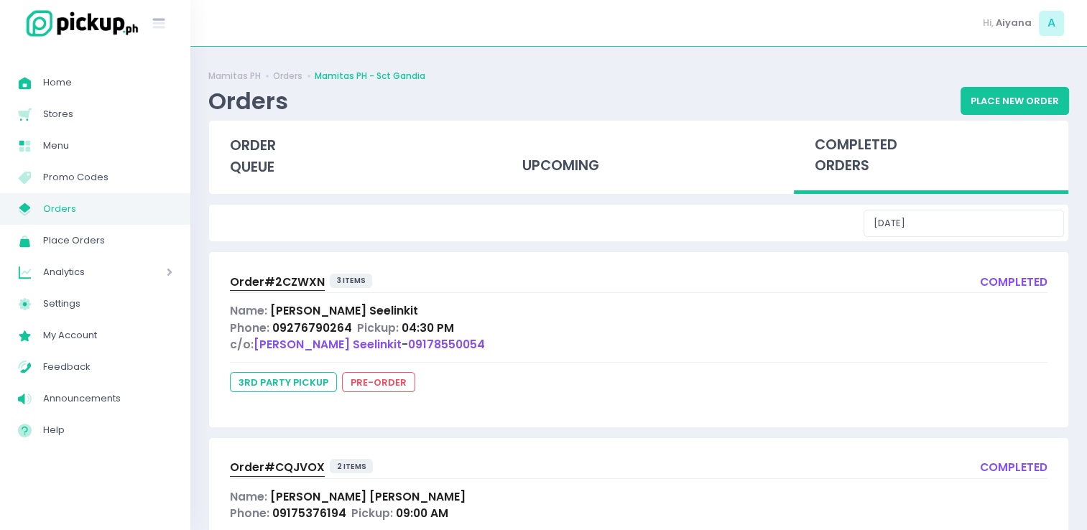
click at [83, 205] on span "Orders" at bounding box center [107, 209] width 129 height 19
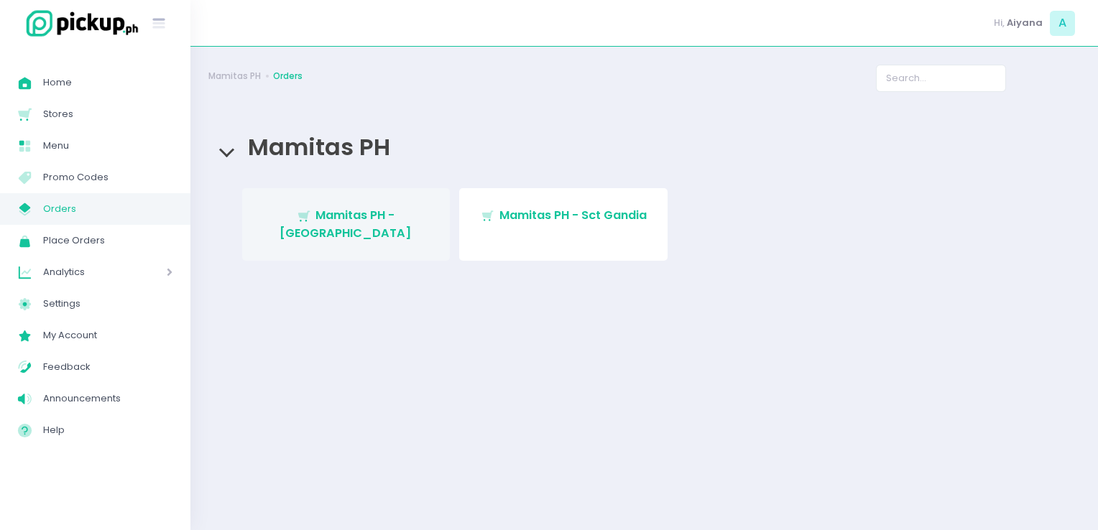
click at [307, 222] on span "Mamitas PH - [GEOGRAPHIC_DATA]" at bounding box center [345, 224] width 132 height 34
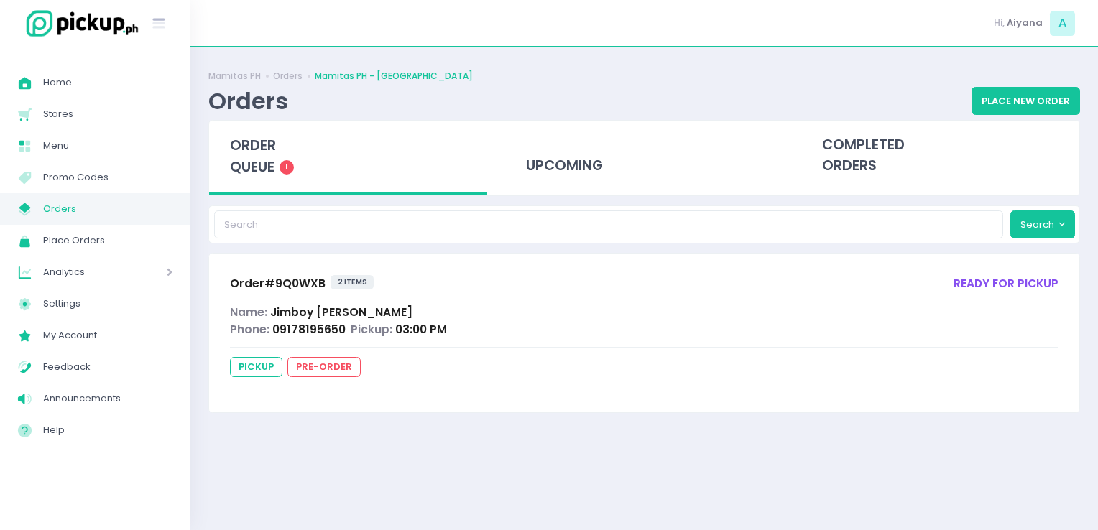
click at [45, 2] on div "Stockholm-icons / Text / Menu Created with Sketch." at bounding box center [95, 23] width 190 height 47
click at [86, 205] on span "Orders" at bounding box center [107, 209] width 129 height 19
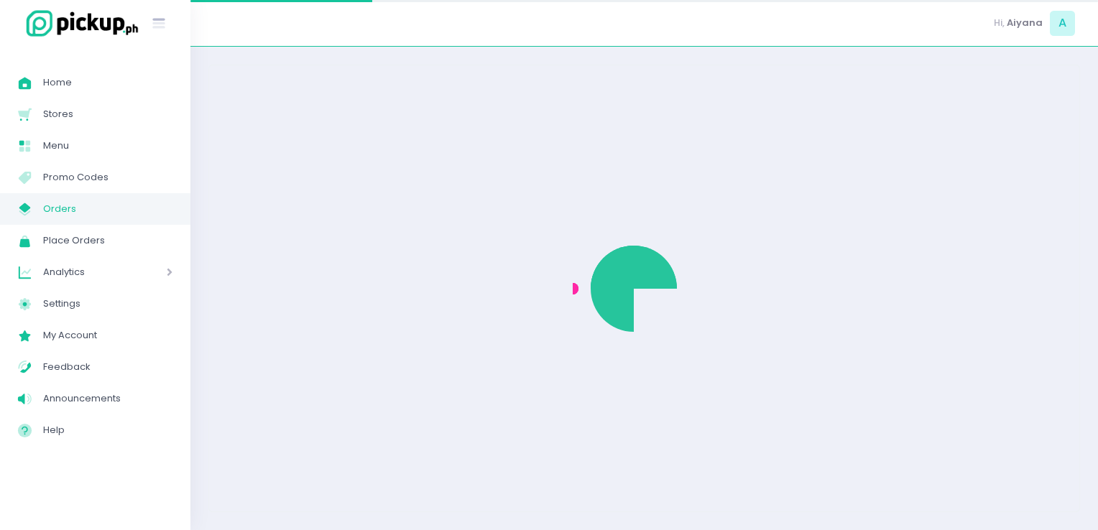
click at [86, 205] on span "Orders" at bounding box center [107, 209] width 129 height 19
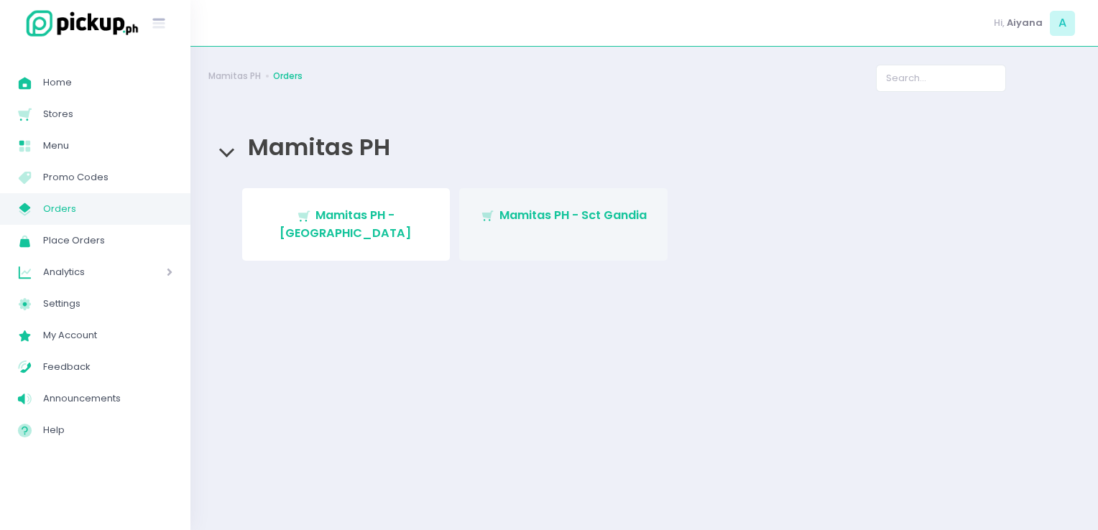
click at [503, 203] on link "Stockholm-icons / Shopping / Cart1 Created with Sketch. Mamitas PH - Sct Gandia" at bounding box center [563, 224] width 208 height 73
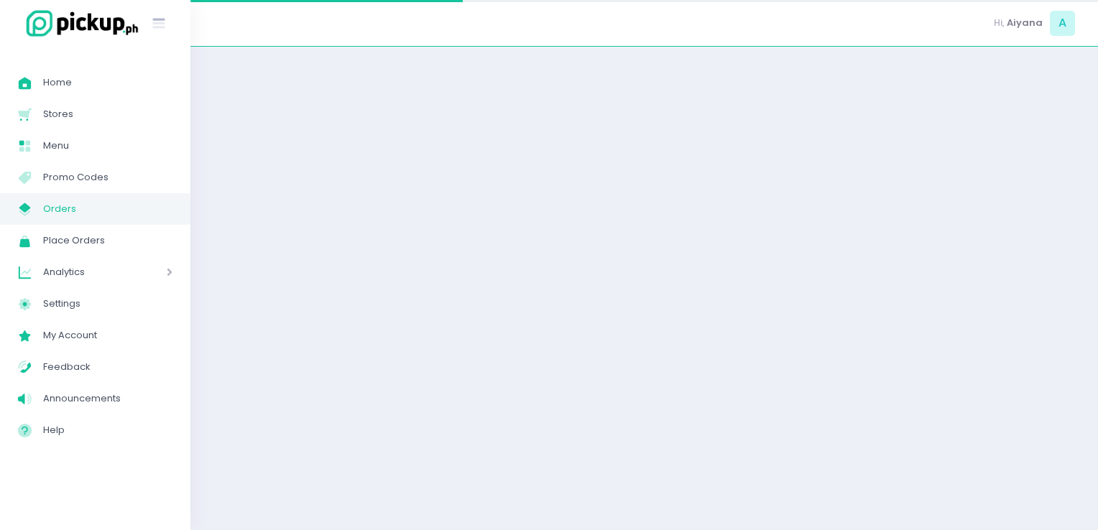
click at [503, 203] on div at bounding box center [643, 289] width 907 height 448
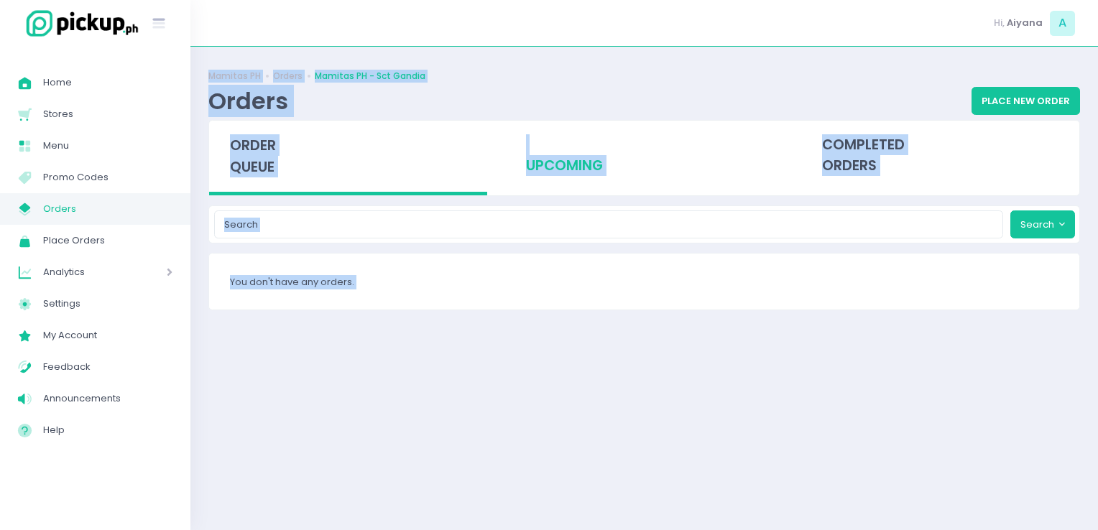
click at [643, 180] on div "upcoming" at bounding box center [644, 156] width 278 height 70
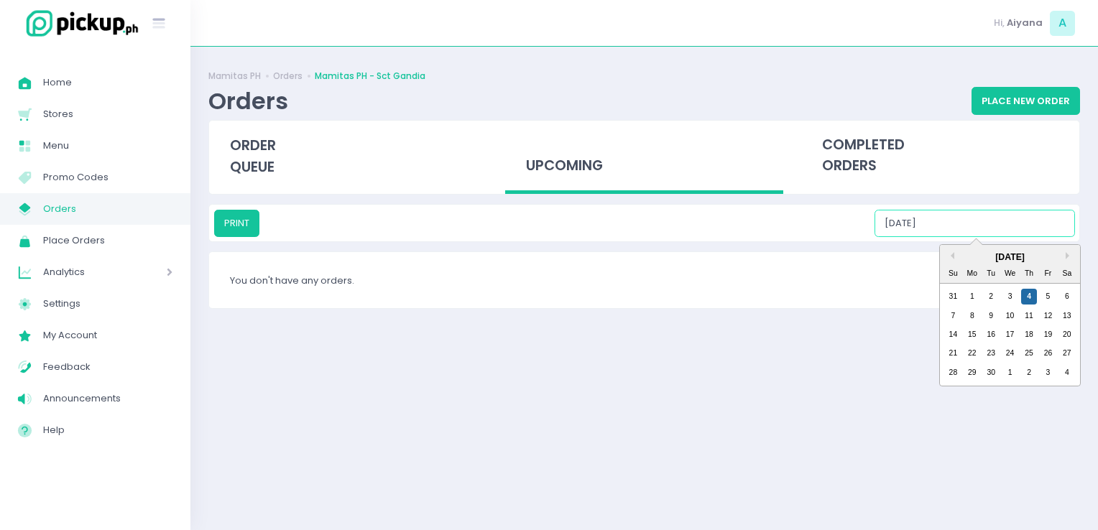
click at [976, 233] on input "[DATE]" at bounding box center [974, 223] width 200 height 27
click at [1049, 295] on div "5" at bounding box center [1048, 297] width 16 height 16
type input "[DATE]"
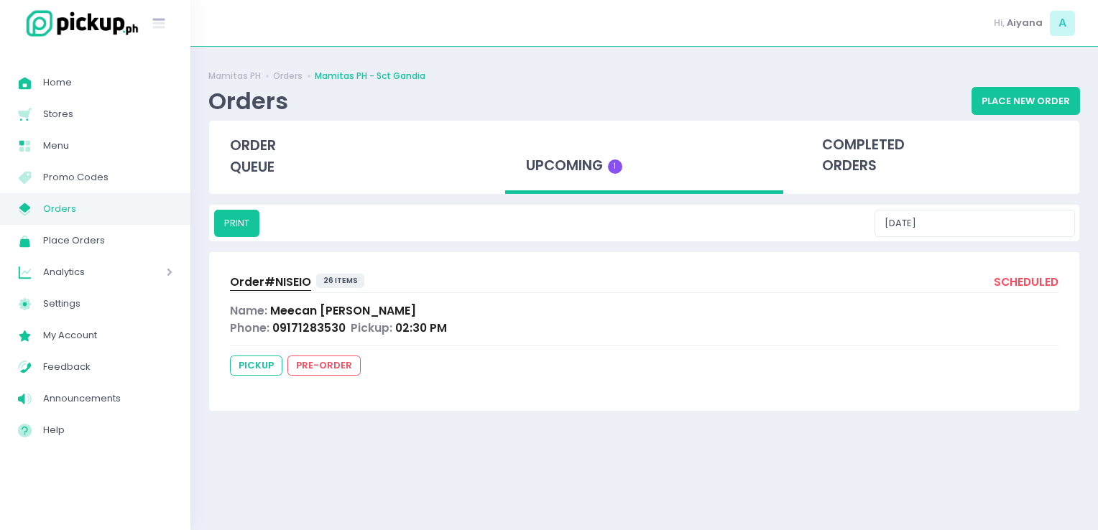
click at [272, 278] on span "Order# NISEIO" at bounding box center [270, 281] width 81 height 15
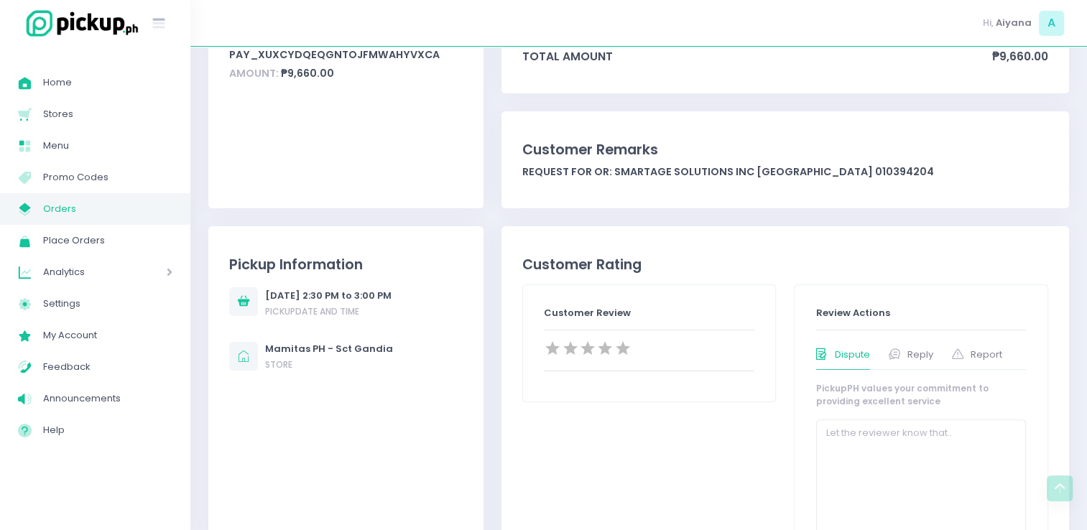
scroll to position [460, 0]
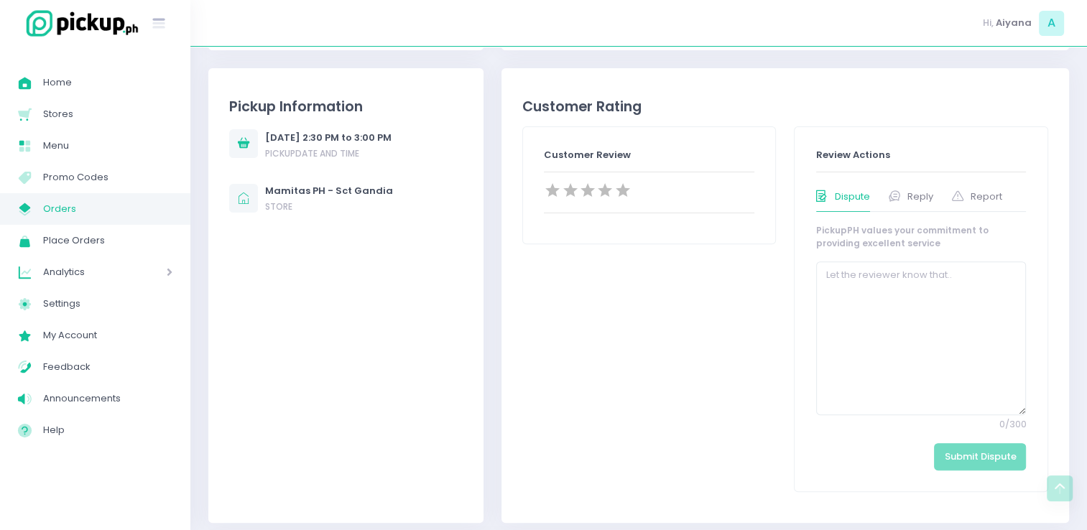
click at [454, 147] on div "[DATE] 2:30 PM to 3:00 PM Pickup date and time" at bounding box center [345, 143] width 233 height 34
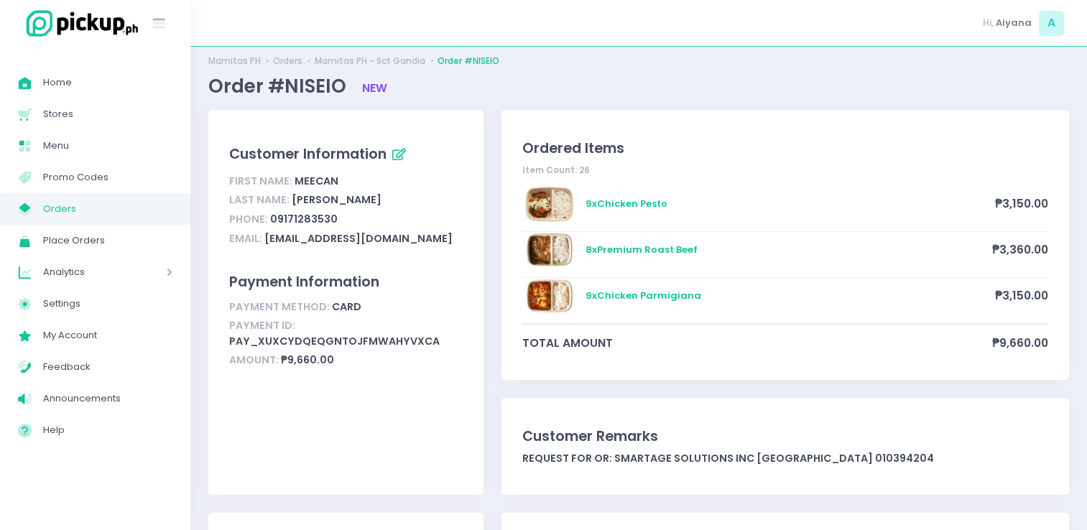
scroll to position [0, 0]
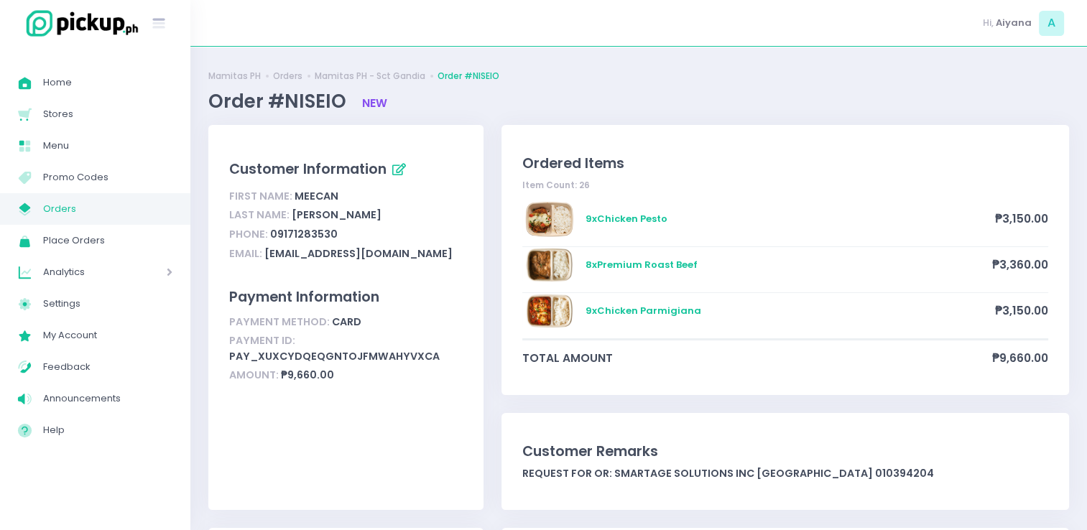
click at [101, 205] on span "Orders" at bounding box center [107, 209] width 129 height 19
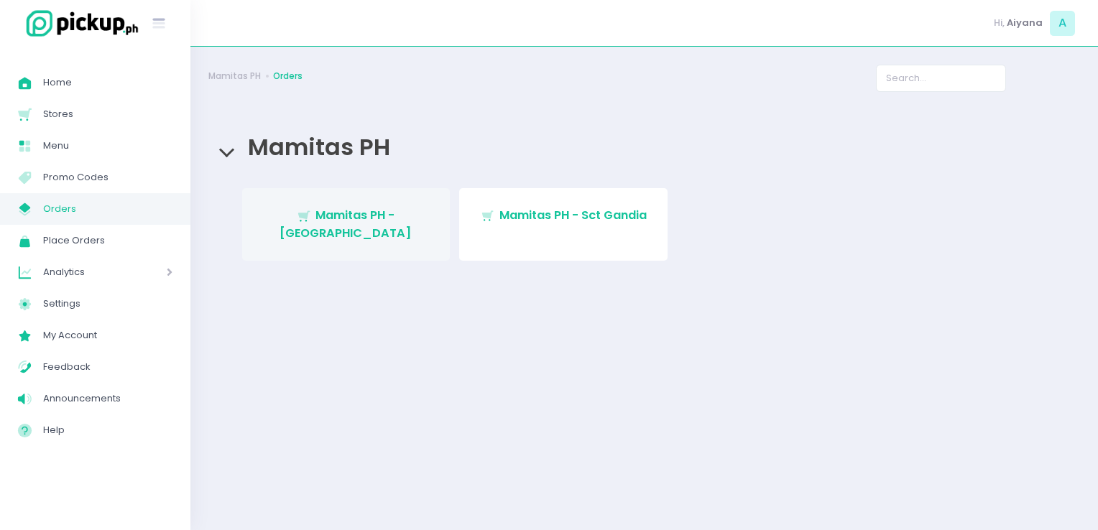
click at [325, 203] on link "Stockholm-icons / Shopping / Cart1 Created with Sketch. Mamitas PH - [GEOGRAPHI…" at bounding box center [346, 224] width 208 height 73
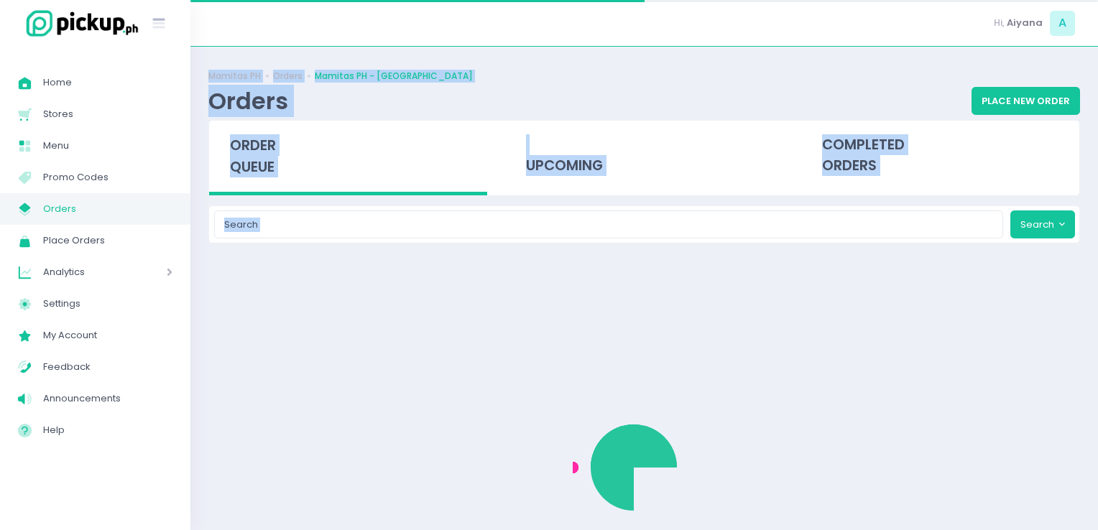
click at [325, 203] on div "Mamitas PH Orders Mamitas PH - Blue Ridge Orders Place New Order order queue up…" at bounding box center [643, 289] width 907 height 448
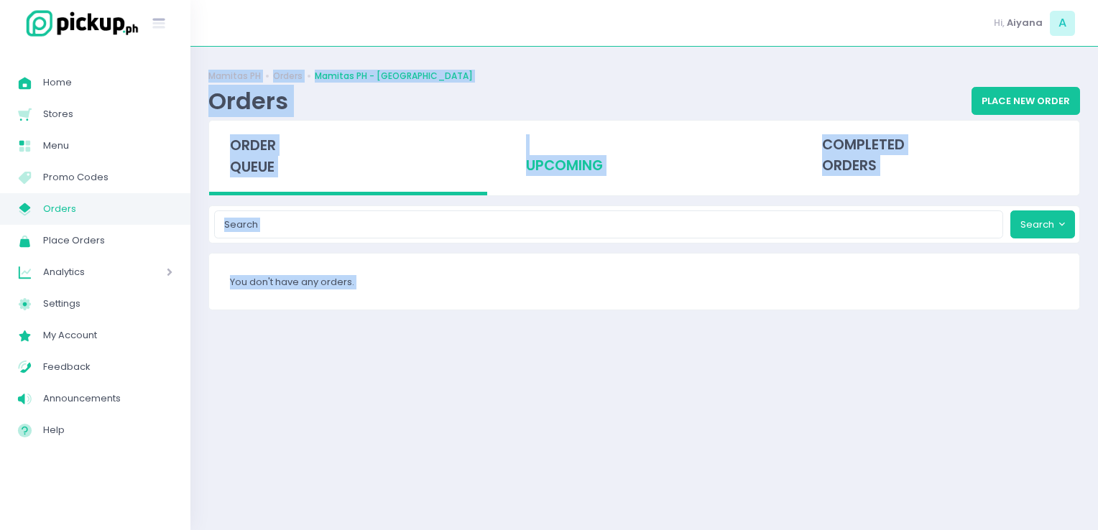
click at [518, 173] on div "upcoming" at bounding box center [644, 156] width 278 height 70
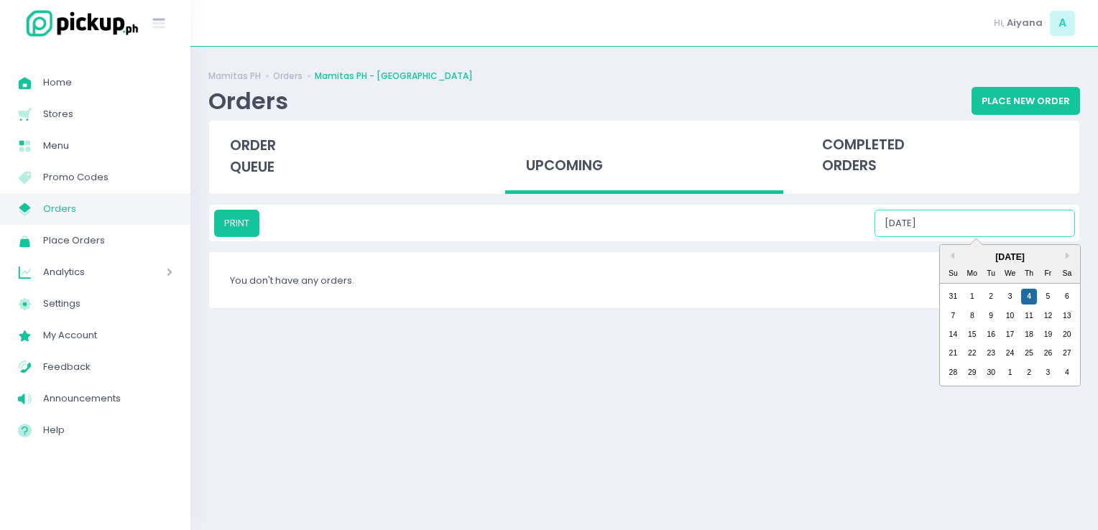
click at [943, 223] on input "[DATE]" at bounding box center [974, 223] width 200 height 27
click at [1054, 297] on div "5" at bounding box center [1048, 297] width 16 height 16
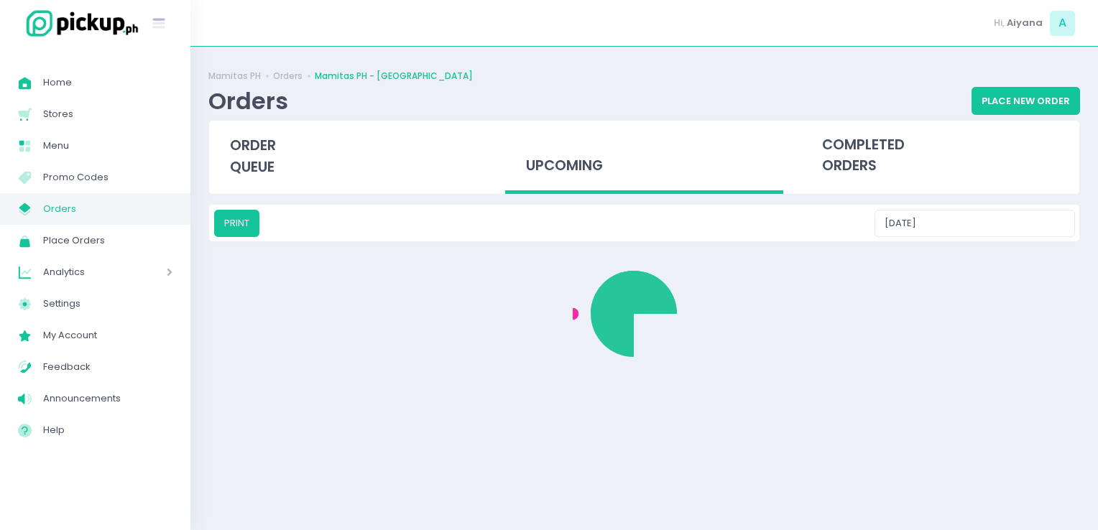
type input "[DATE]"
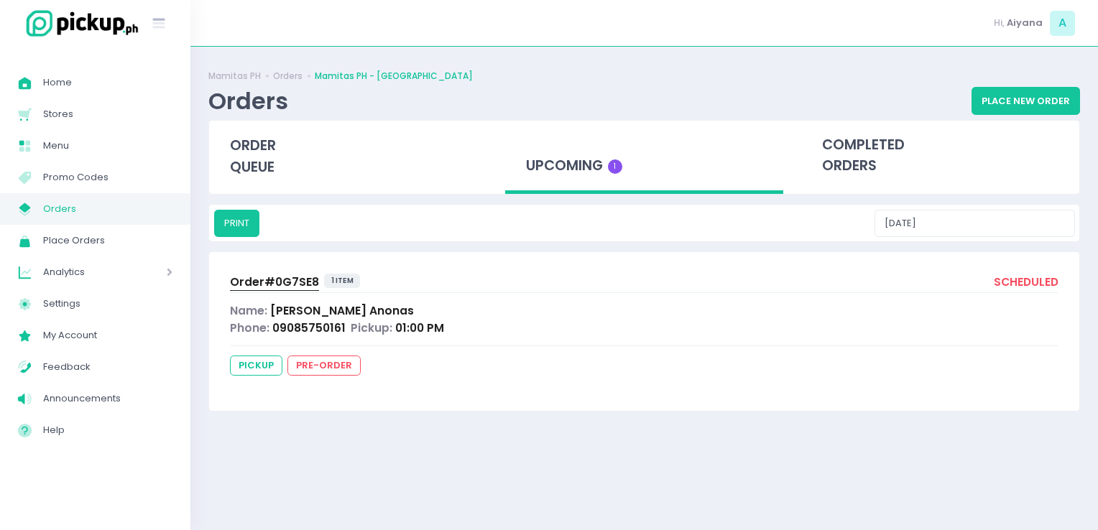
click at [251, 287] on span "Order# 0G7SE8" at bounding box center [274, 281] width 89 height 15
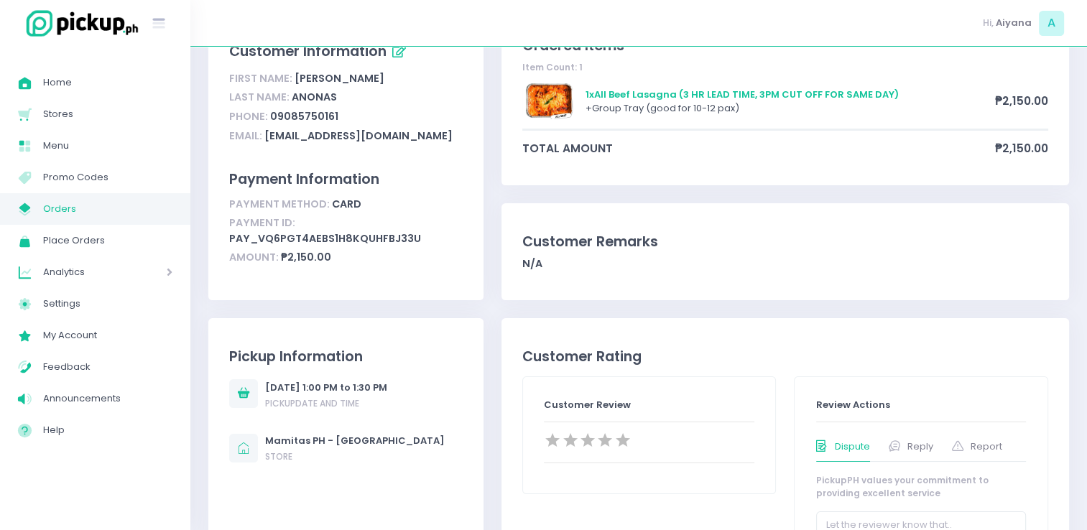
scroll to position [116, 0]
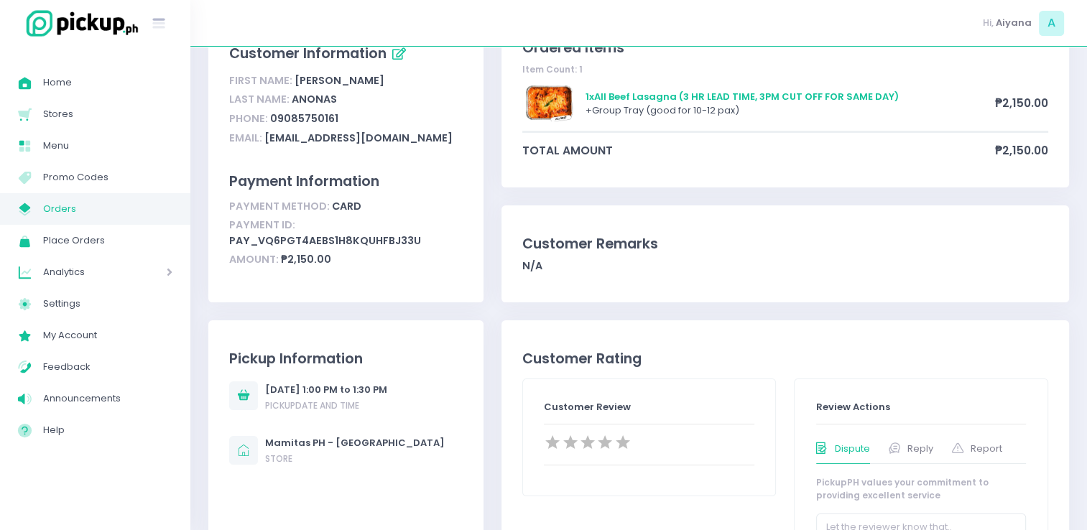
drag, startPoint x: 1074, startPoint y: 204, endPoint x: 1100, endPoint y: 198, distance: 26.5
click at [1087, 198] on html "Stockholm-icons / General / User Created with Sketch. Stockholm-icons / Text / …" at bounding box center [543, 149] width 1087 height 530
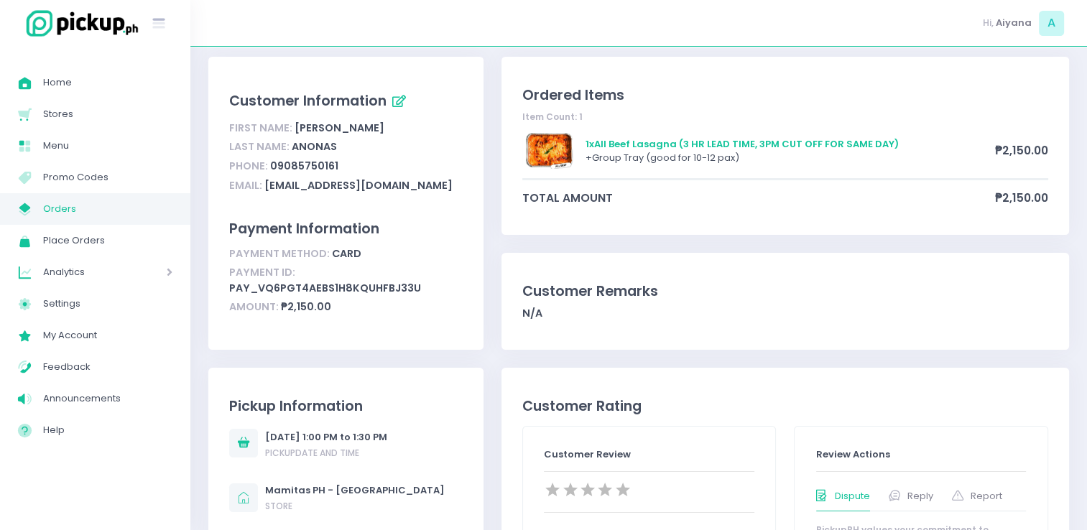
scroll to position [75, 0]
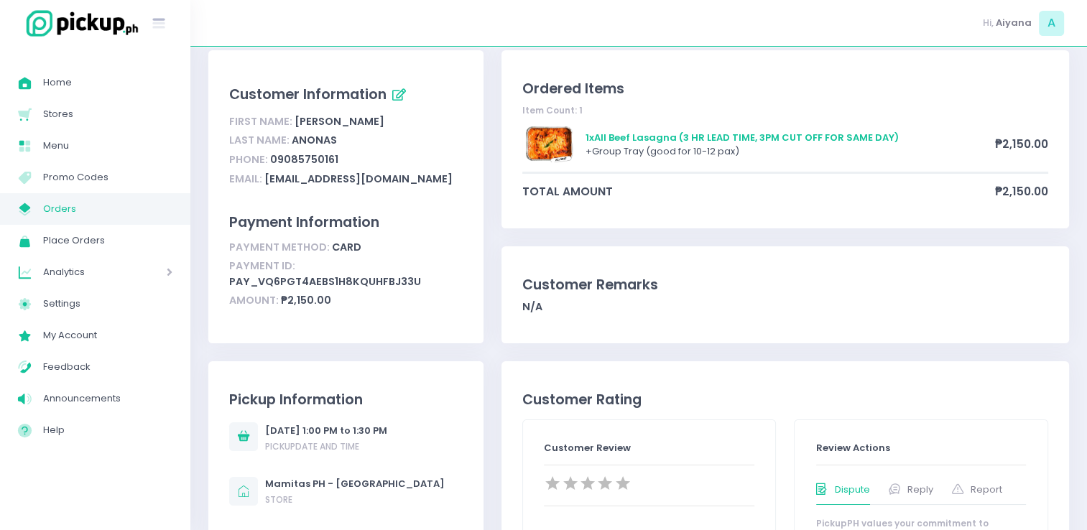
click at [103, 205] on span "Orders" at bounding box center [107, 209] width 129 height 19
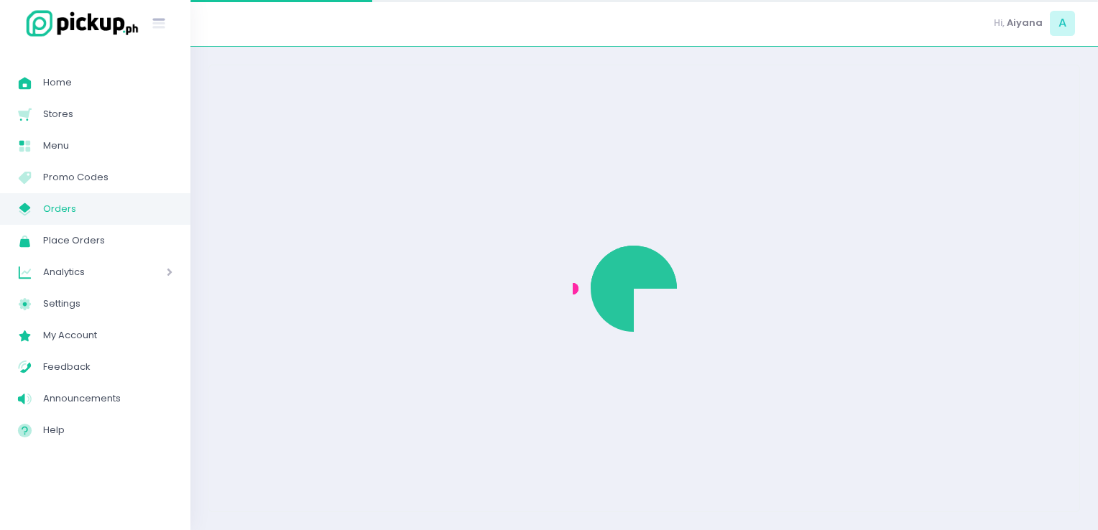
click at [103, 205] on span "Orders" at bounding box center [107, 209] width 129 height 19
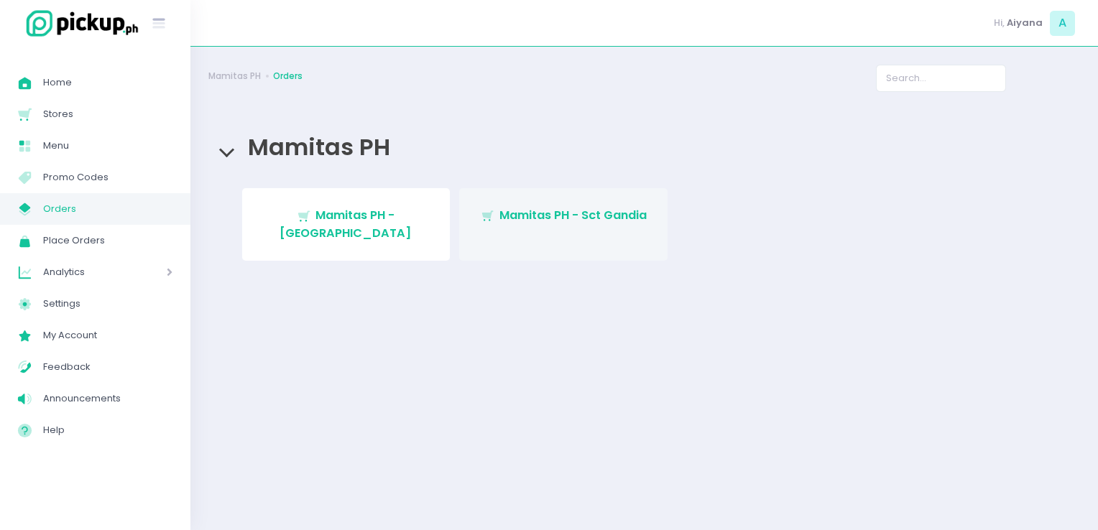
click at [561, 201] on link "Stockholm-icons / Shopping / Cart1 Created with Sketch. Mamitas PH - Sct Gandia" at bounding box center [563, 224] width 208 height 73
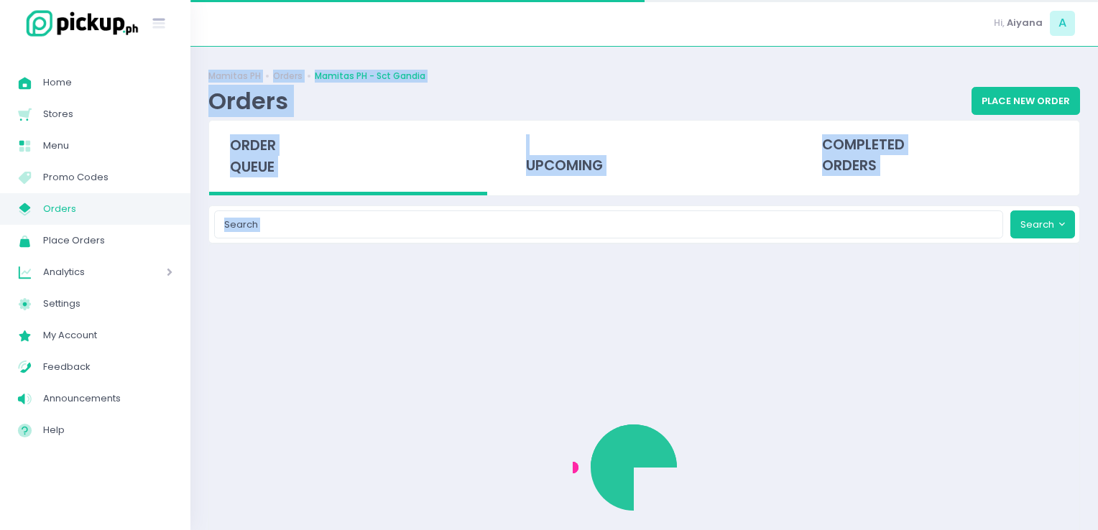
click at [561, 201] on div "Mamitas PH Orders Mamitas PH - Sct Gandia Orders Place New Order order queue up…" at bounding box center [643, 289] width 907 height 448
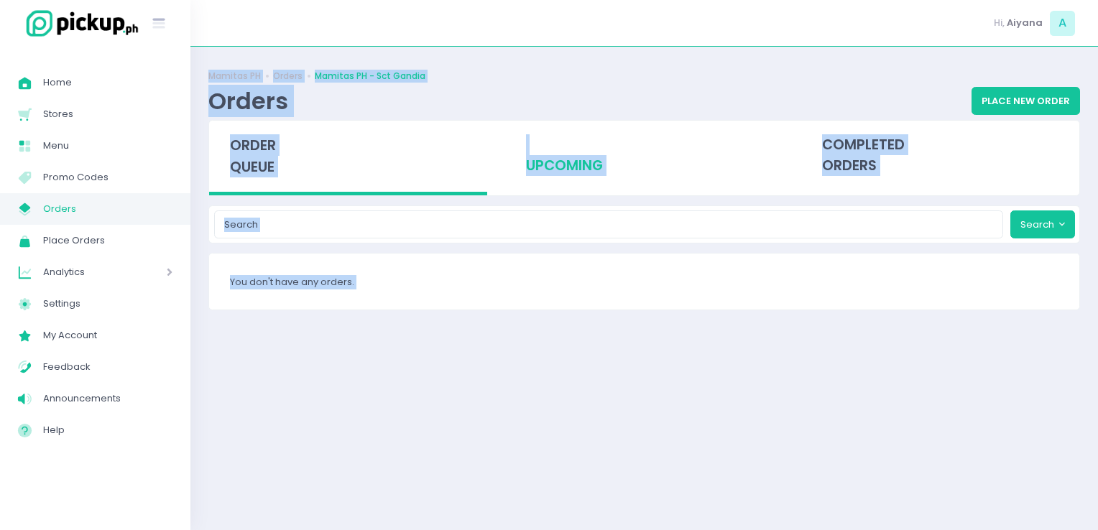
click at [562, 159] on div "upcoming" at bounding box center [644, 156] width 278 height 70
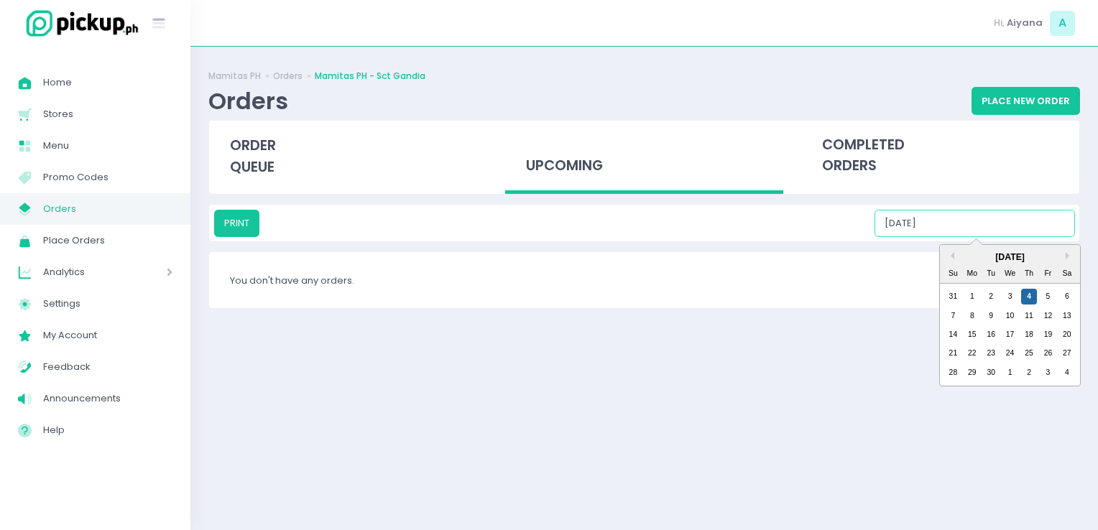
click at [971, 222] on input "[DATE]" at bounding box center [974, 223] width 200 height 27
click at [1048, 297] on div "5" at bounding box center [1048, 297] width 16 height 16
type input "[DATE]"
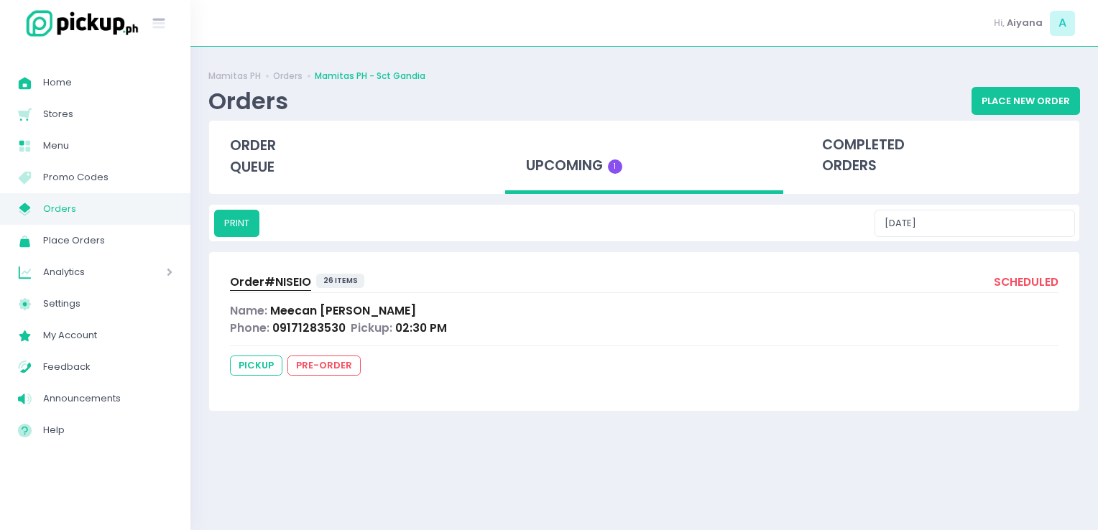
click at [98, 203] on span "Orders" at bounding box center [107, 209] width 129 height 19
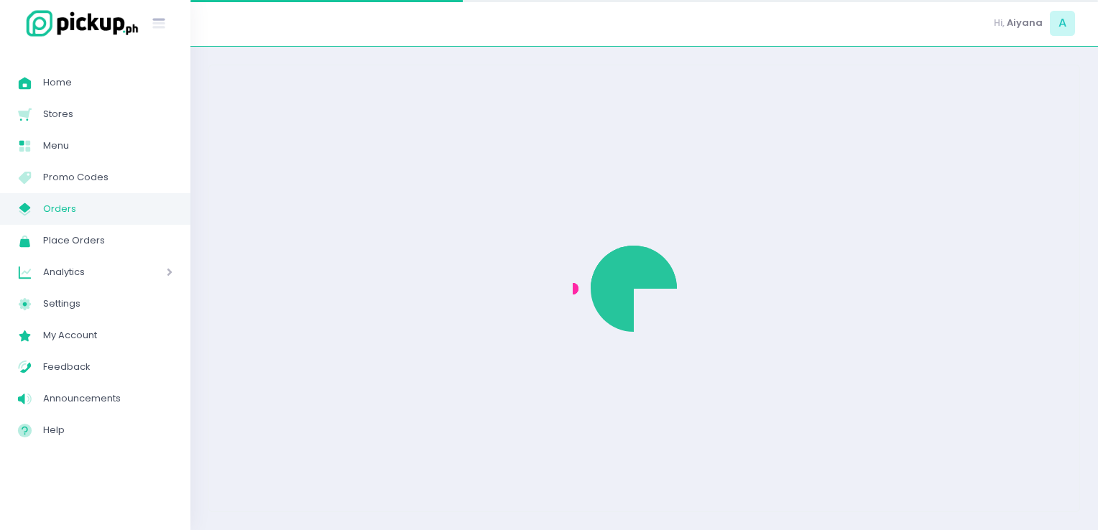
click at [98, 203] on span "Orders" at bounding box center [107, 209] width 129 height 19
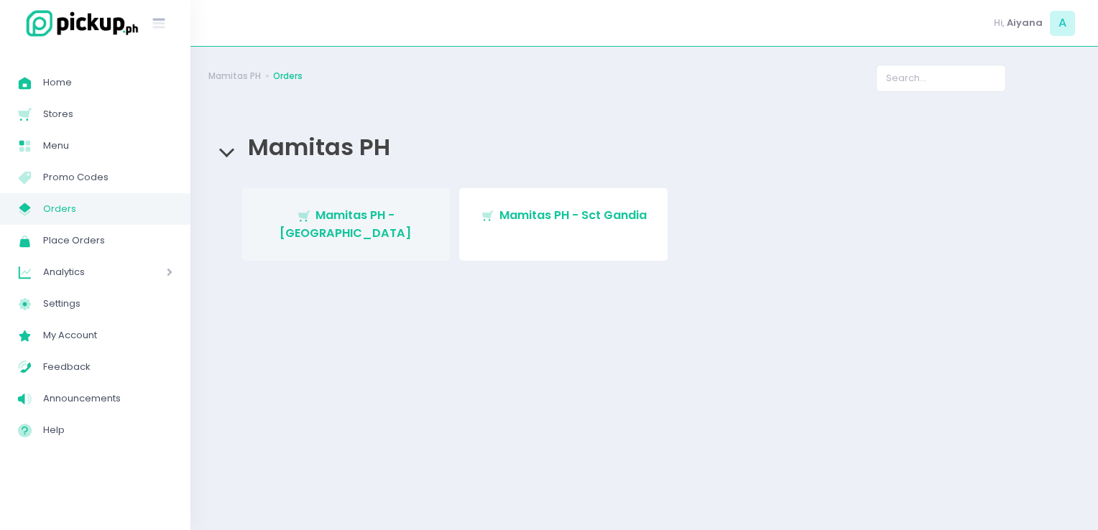
click at [363, 225] on link "Stockholm-icons / Shopping / Cart1 Created with Sketch. Mamitas PH - [GEOGRAPHI…" at bounding box center [346, 224] width 208 height 73
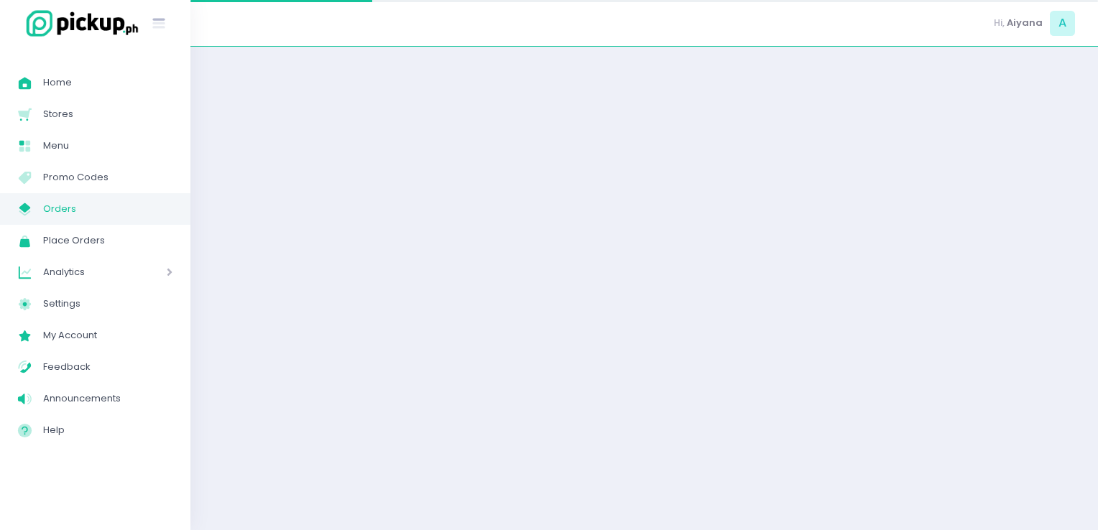
click at [363, 225] on div at bounding box center [643, 289] width 907 height 448
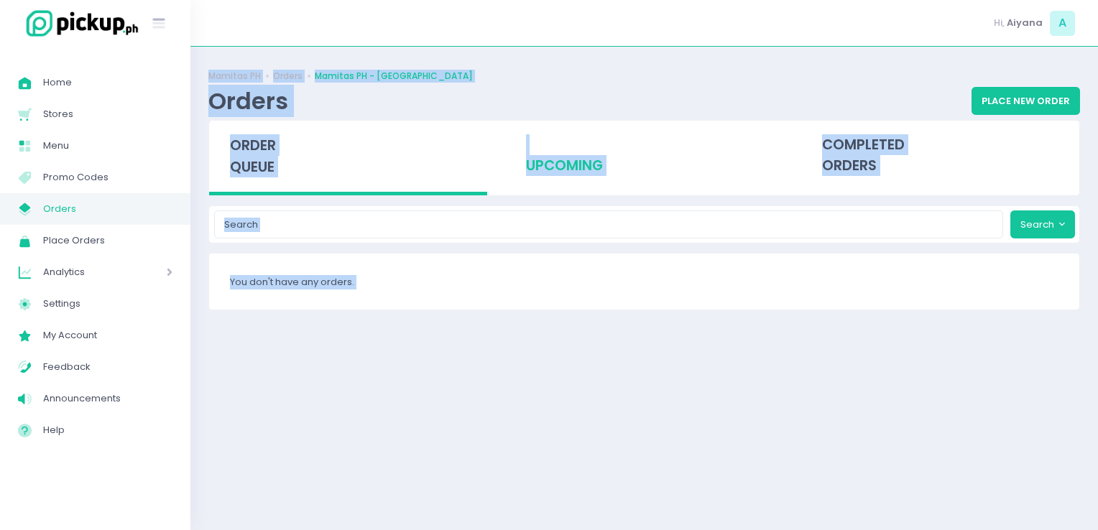
click at [590, 151] on div "upcoming" at bounding box center [644, 156] width 278 height 70
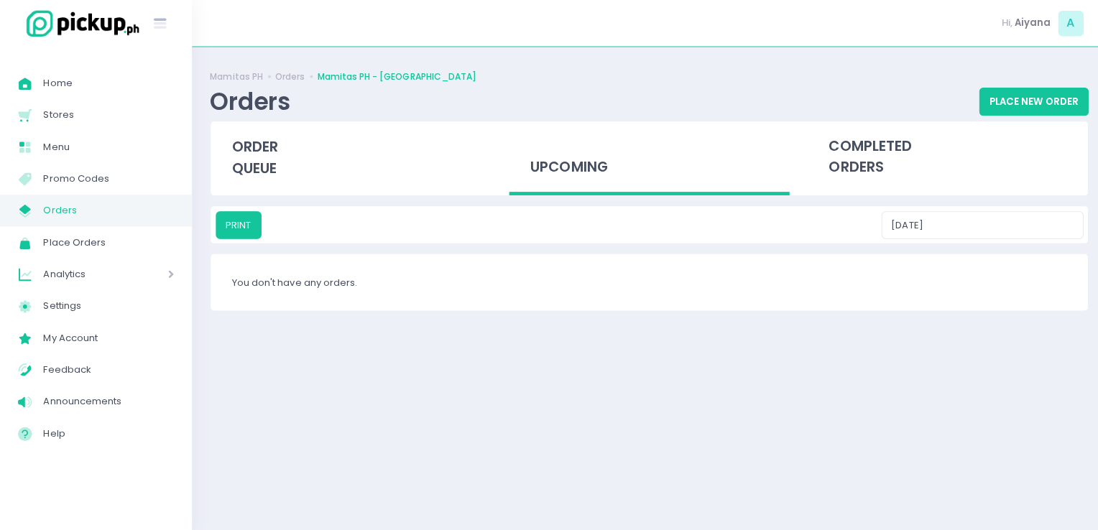
click at [590, 151] on div "upcoming" at bounding box center [644, 158] width 278 height 74
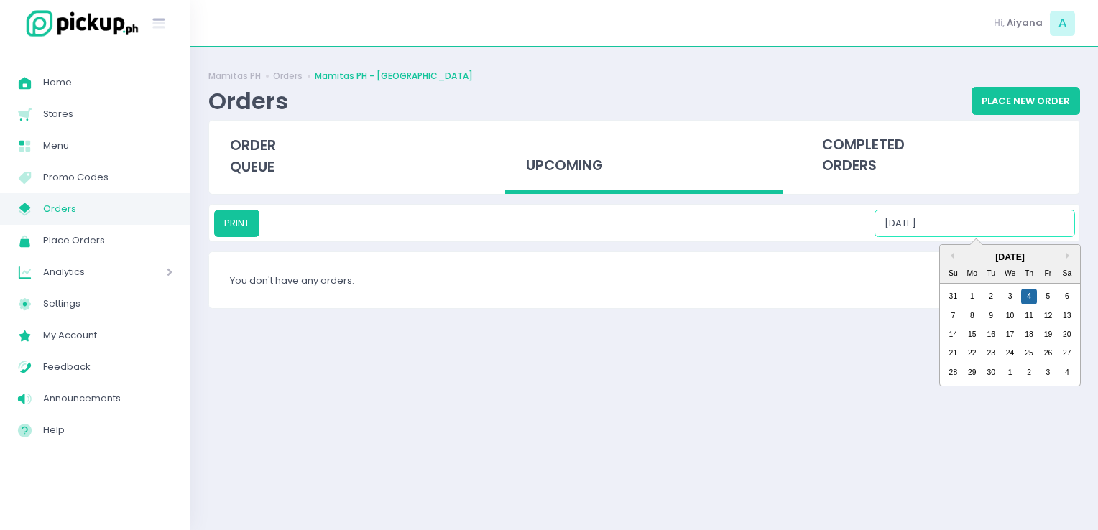
click at [1017, 213] on input "[DATE]" at bounding box center [974, 223] width 200 height 27
click at [1050, 300] on div "5" at bounding box center [1048, 297] width 16 height 16
type input "[DATE]"
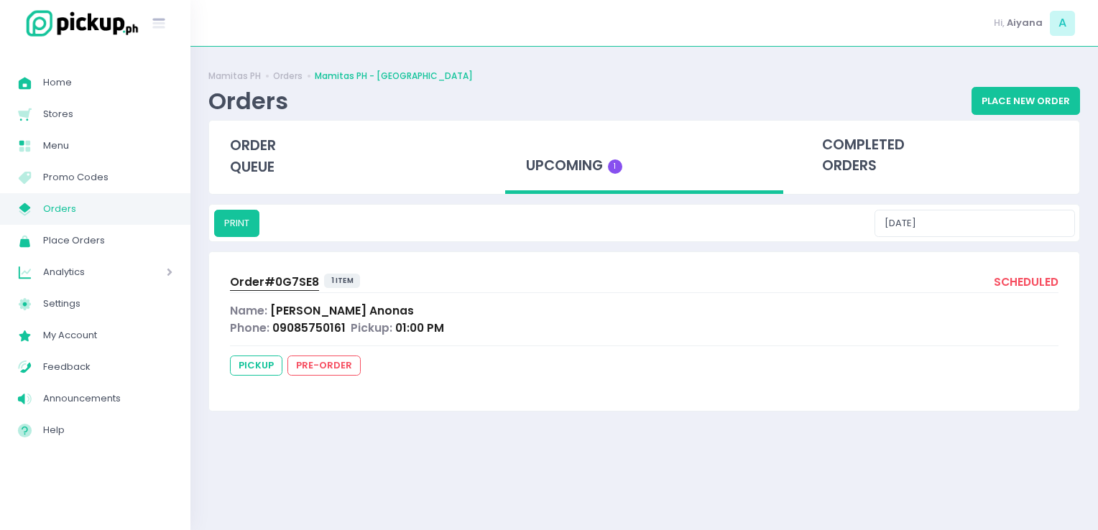
click at [563, 305] on div "Name: [PERSON_NAME]" at bounding box center [644, 310] width 828 height 17
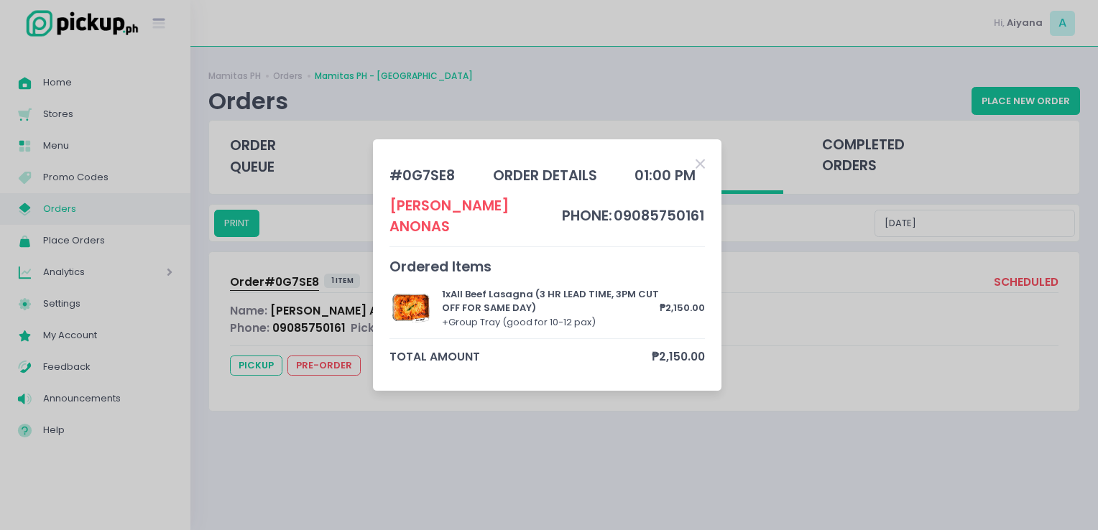
click at [702, 171] on icon "Close" at bounding box center [700, 164] width 9 height 14
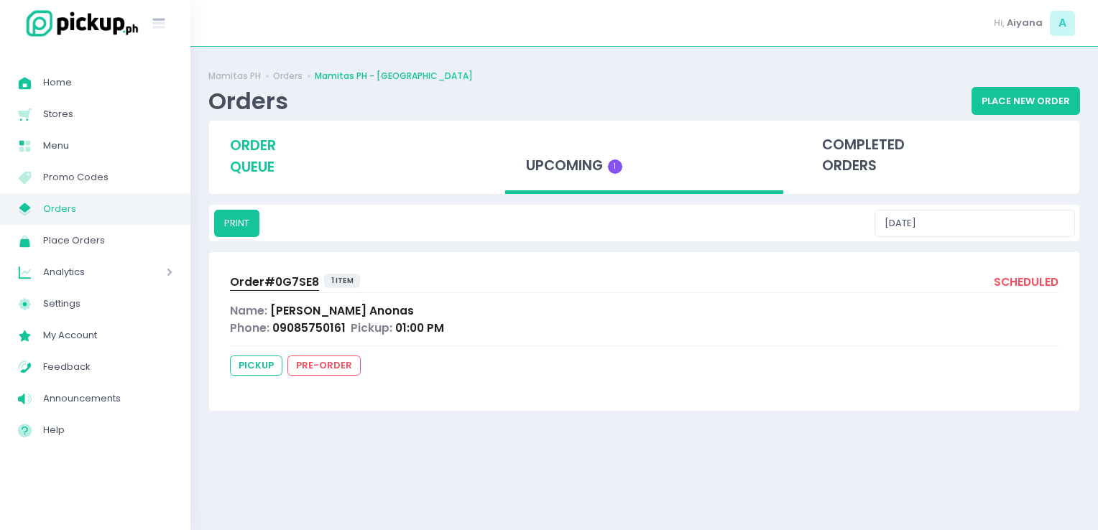
click at [322, 150] on div "order queue" at bounding box center [348, 156] width 278 height 71
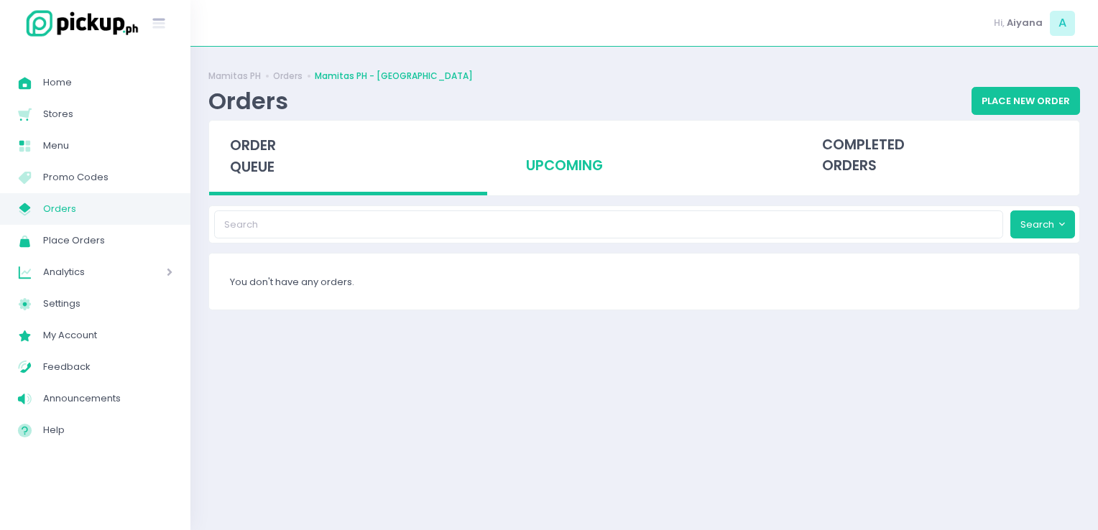
click at [624, 160] on div "upcoming" at bounding box center [644, 156] width 278 height 70
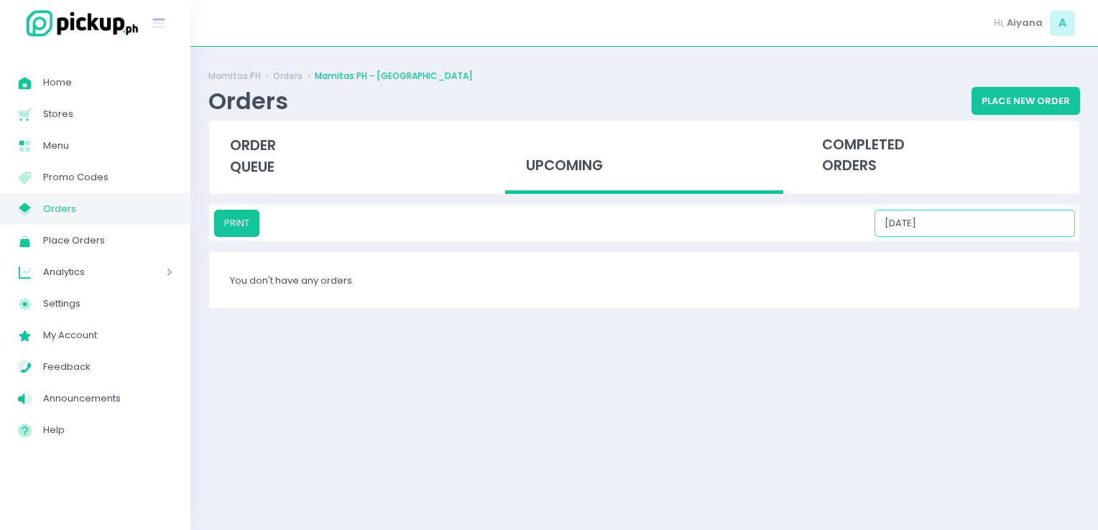
click at [963, 224] on input "[DATE]" at bounding box center [974, 223] width 200 height 27
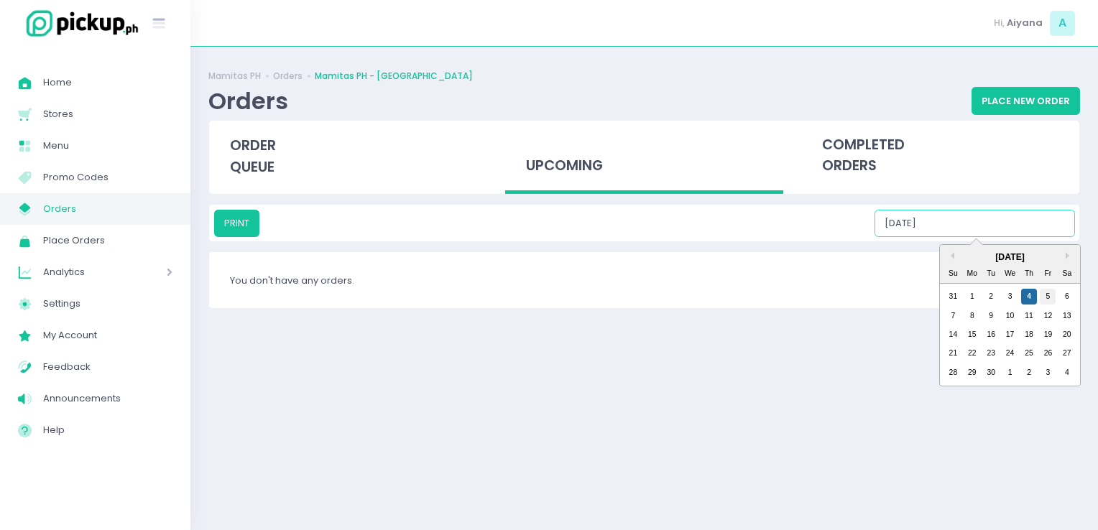
click at [1051, 298] on div "5" at bounding box center [1048, 297] width 16 height 16
type input "[DATE]"
